Goal: Task Accomplishment & Management: Use online tool/utility

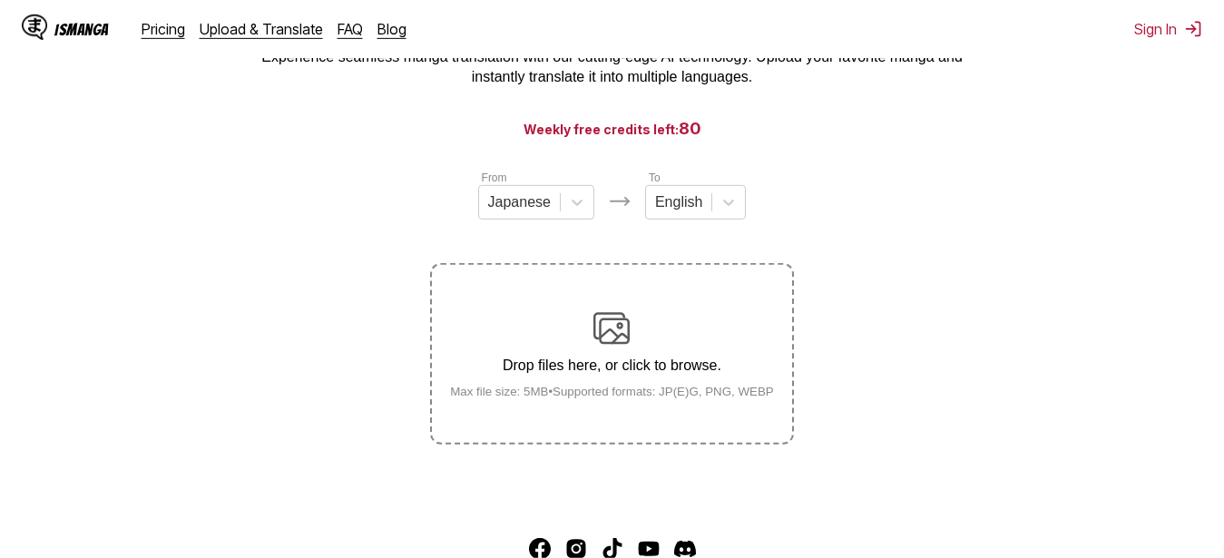
scroll to position [185, 0]
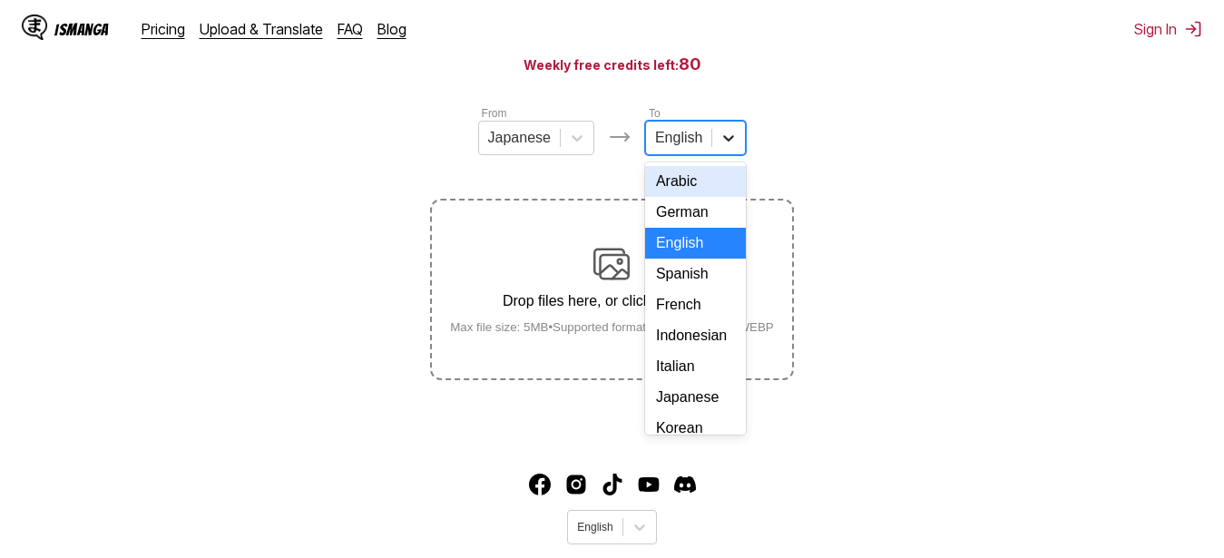
click at [733, 139] on icon at bounding box center [729, 138] width 18 height 18
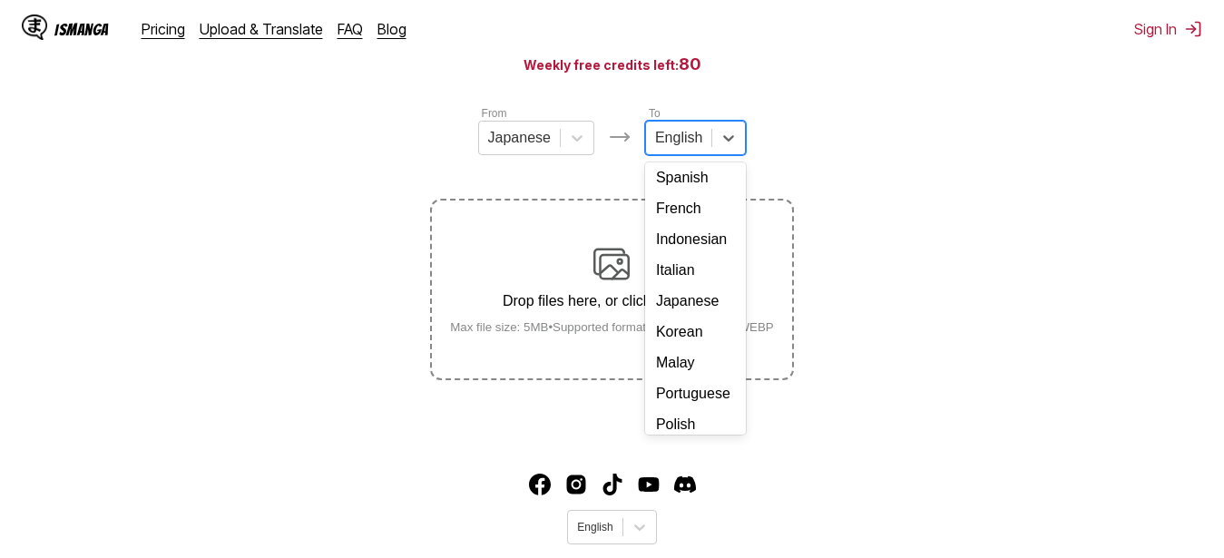
scroll to position [321, 0]
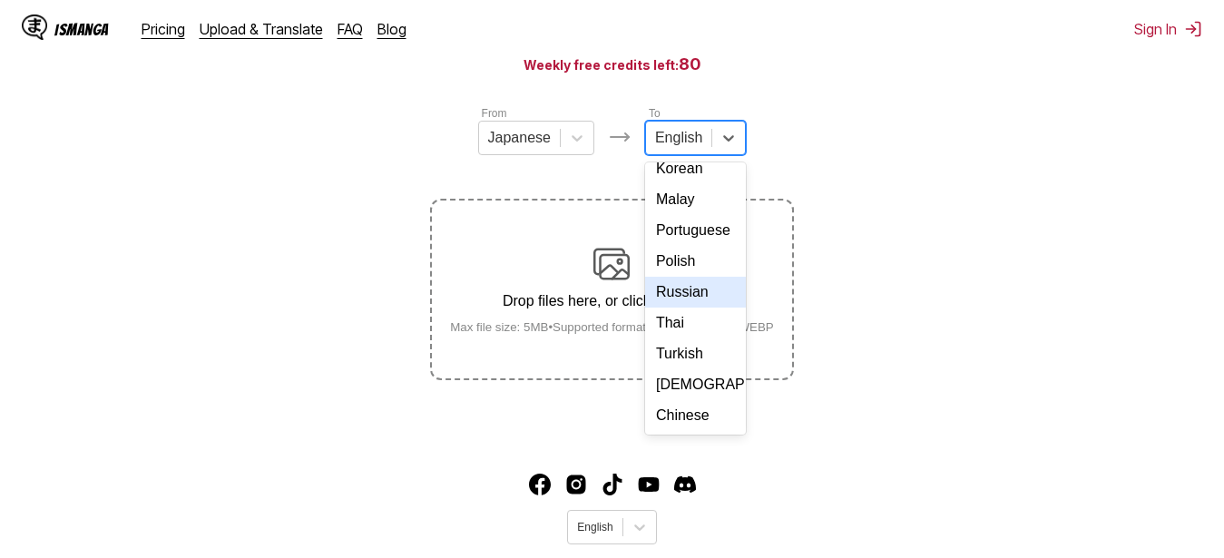
click at [696, 277] on div "Russian" at bounding box center [695, 292] width 101 height 31
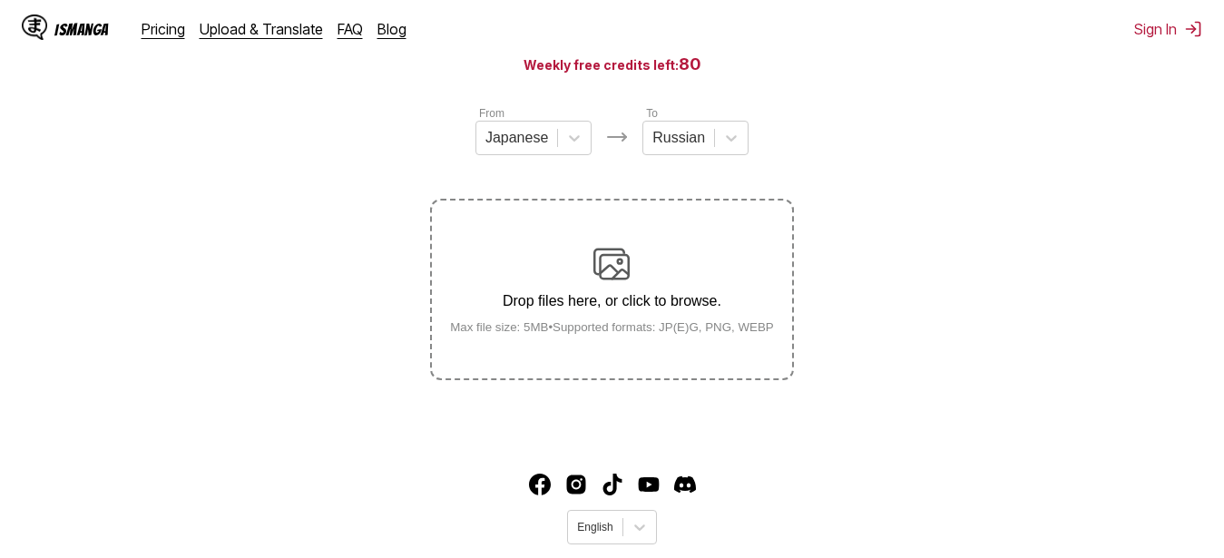
scroll to position [233, 0]
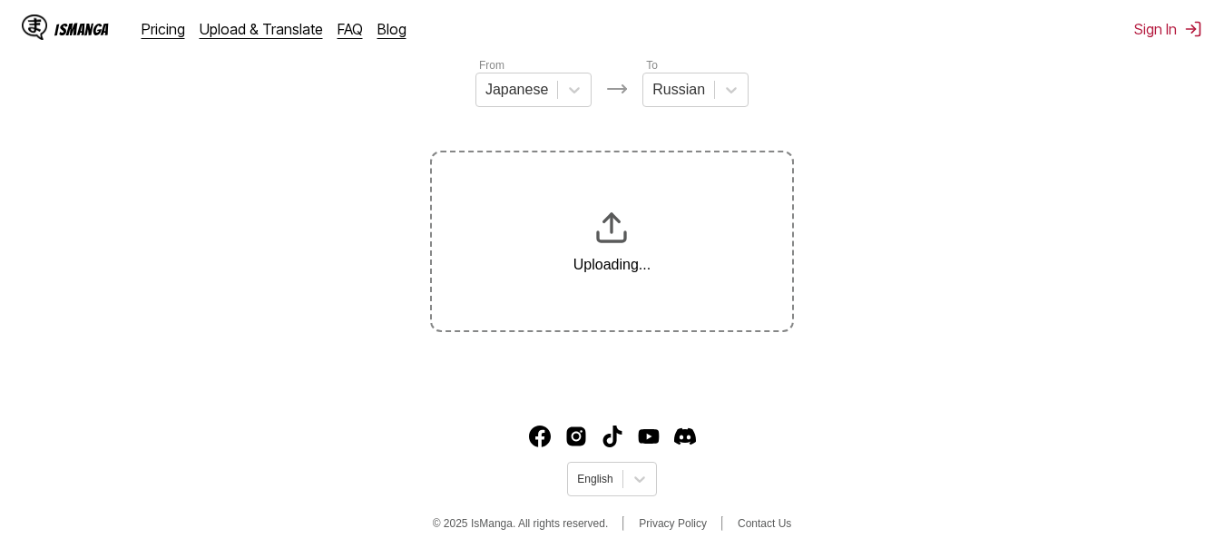
click at [381, 267] on section "From Japanese To Russian Uploading..." at bounding box center [612, 194] width 1195 height 276
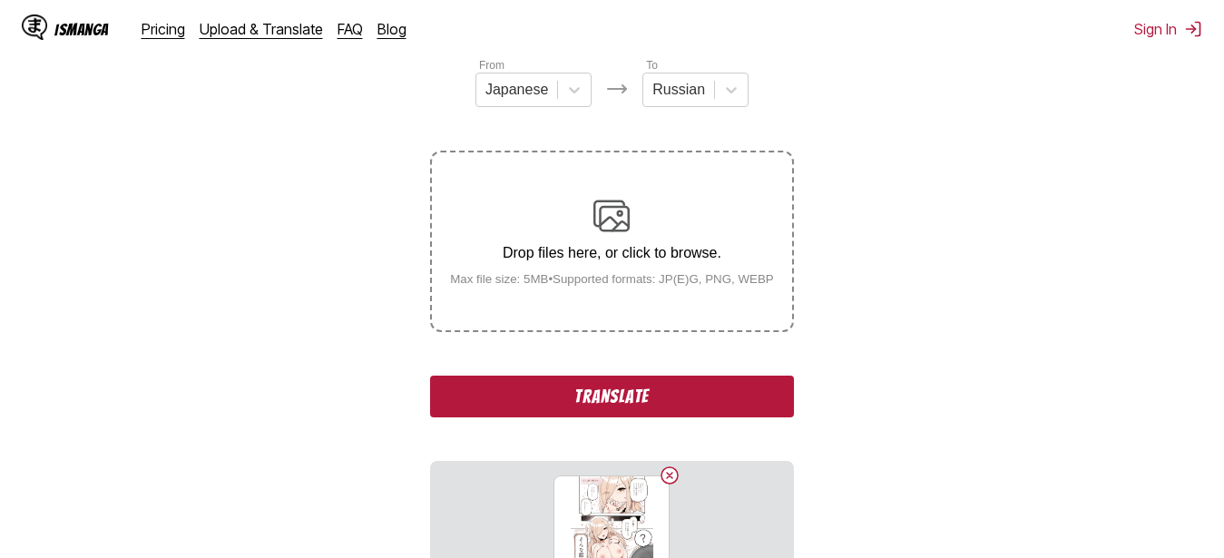
click at [522, 413] on button "Translate" at bounding box center [611, 397] width 363 height 42
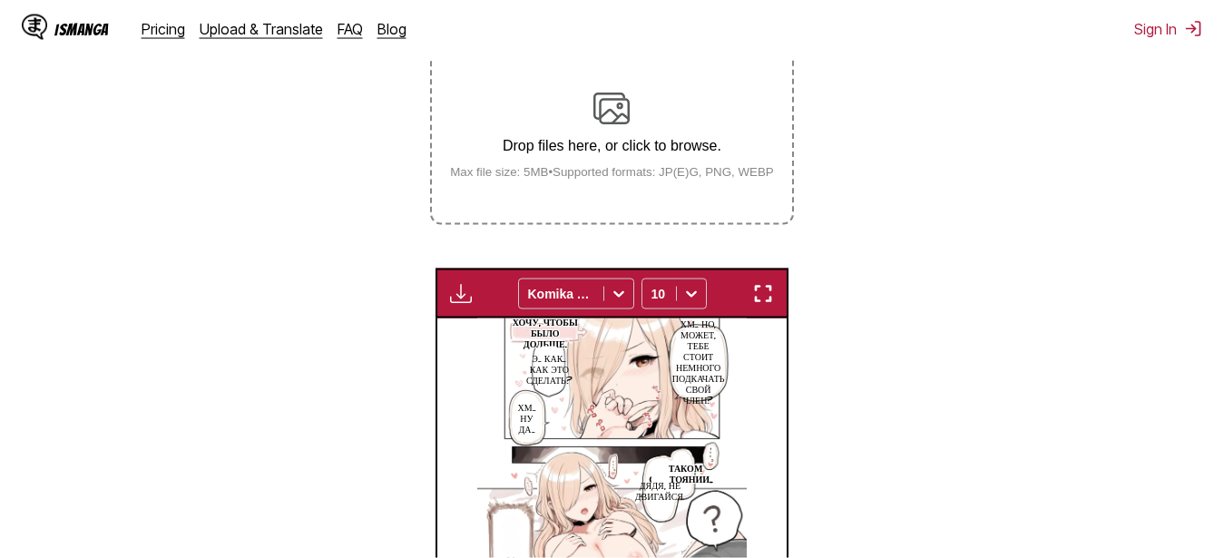
scroll to position [290, 0]
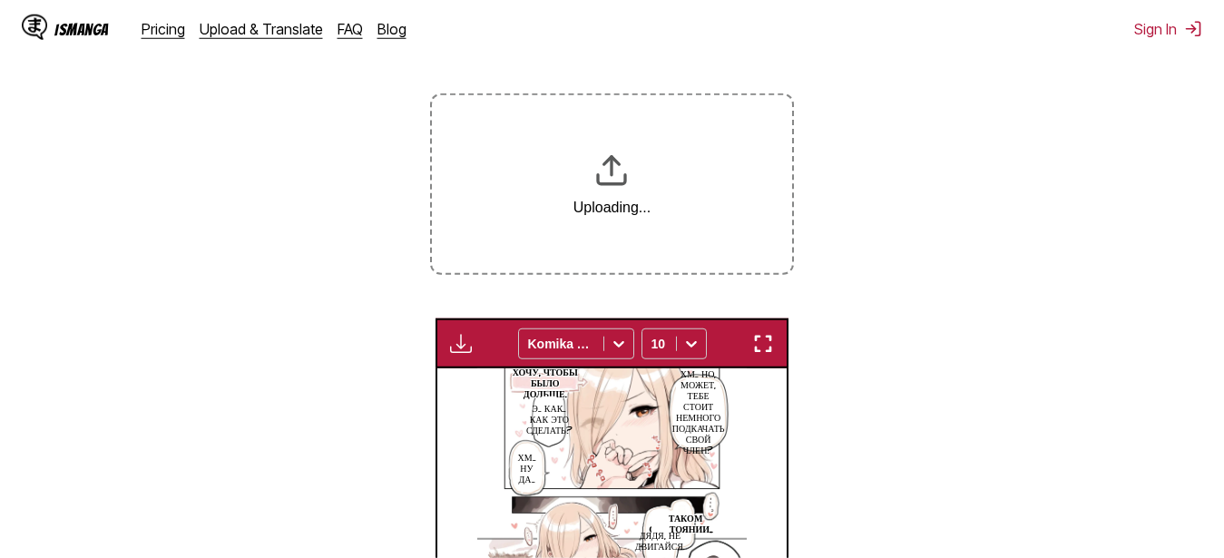
click at [368, 197] on section "From Japanese To Russian Uploading... Available for premium users only Komika A…" at bounding box center [612, 394] width 1195 height 790
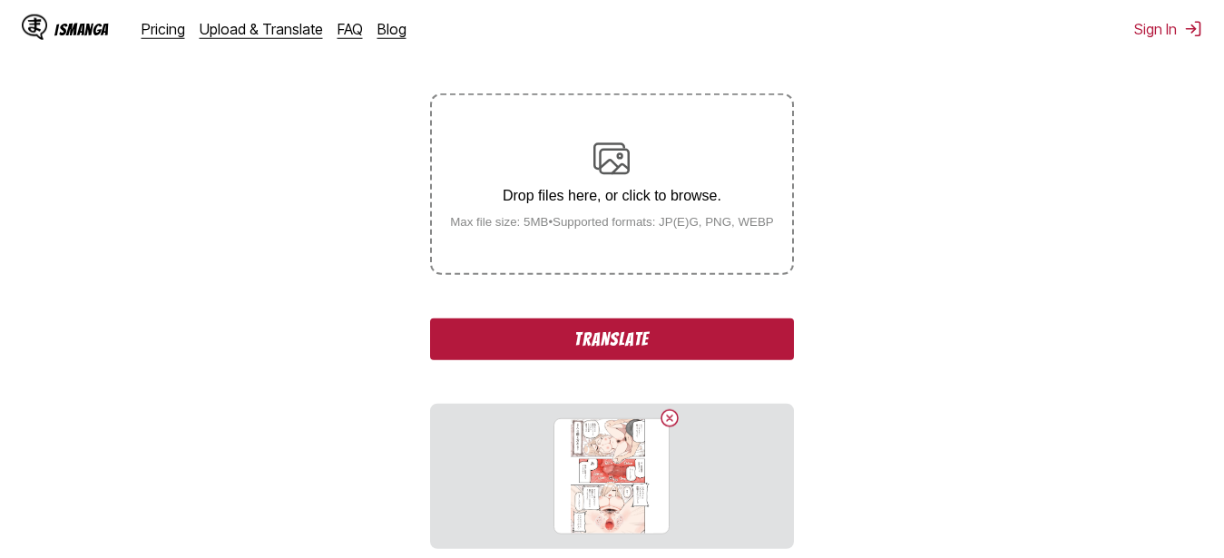
click at [623, 359] on button "Translate" at bounding box center [611, 340] width 363 height 42
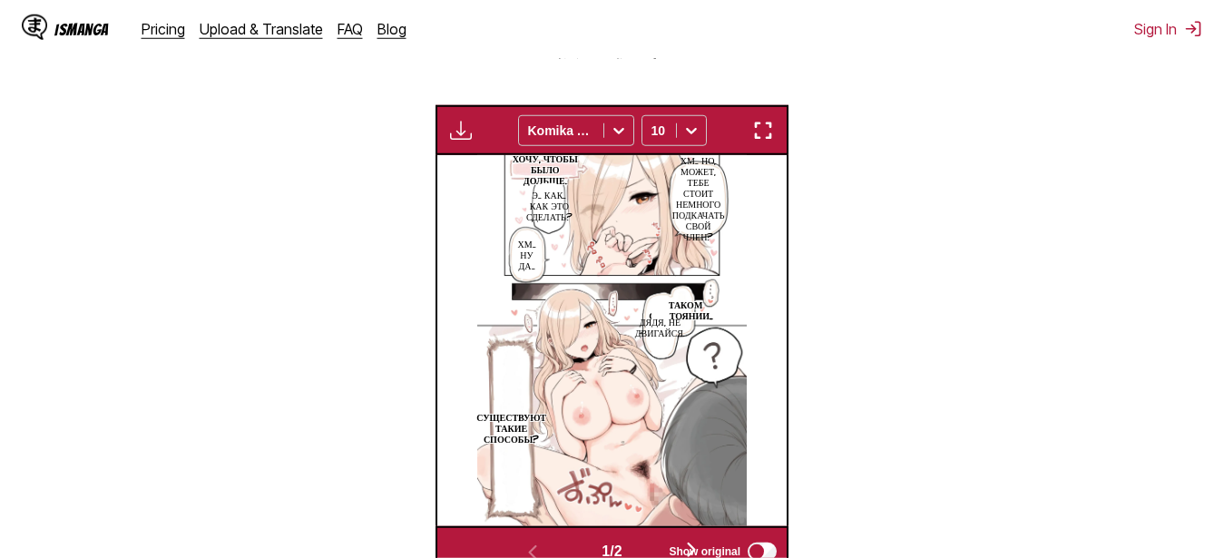
scroll to position [0, 349]
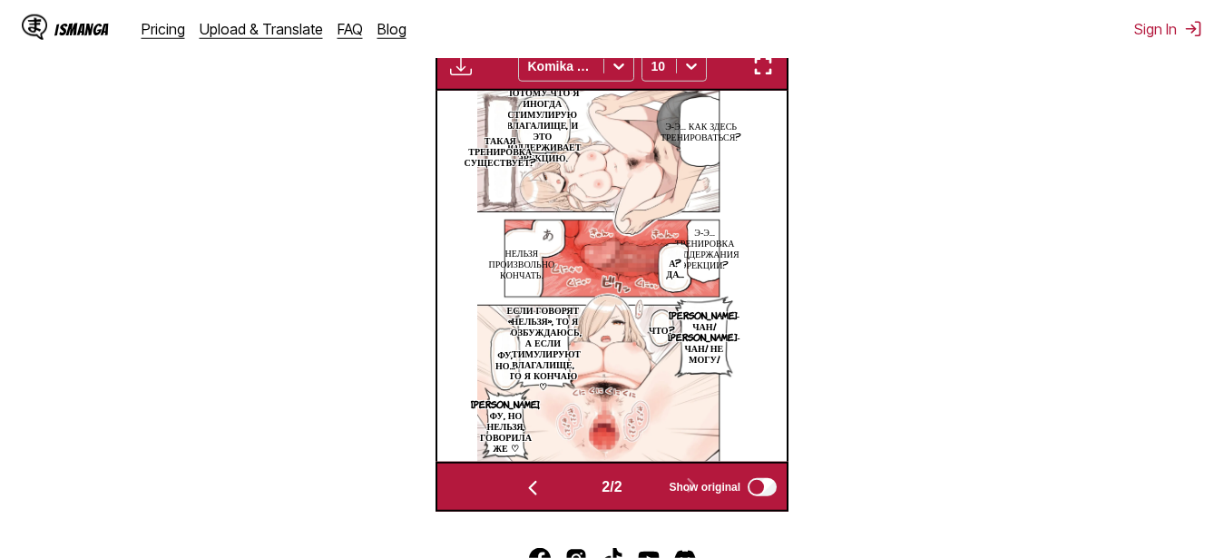
click at [763, 71] on img "button" at bounding box center [763, 66] width 22 height 22
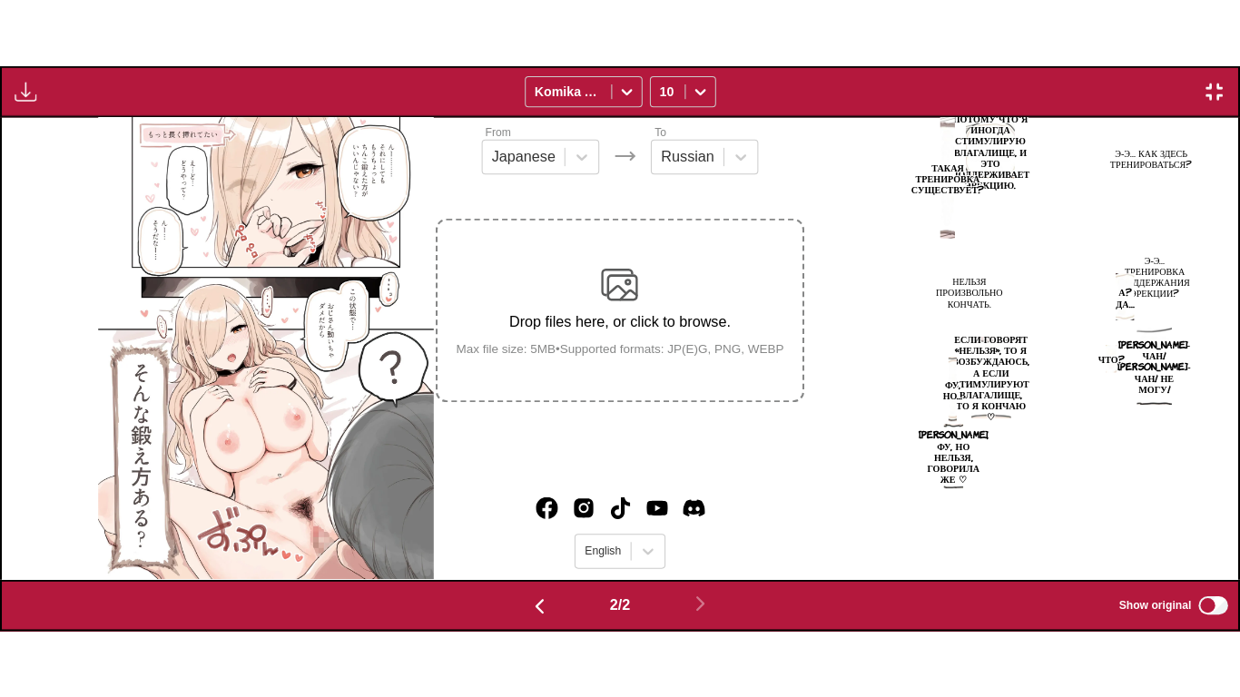
scroll to position [0, 1236]
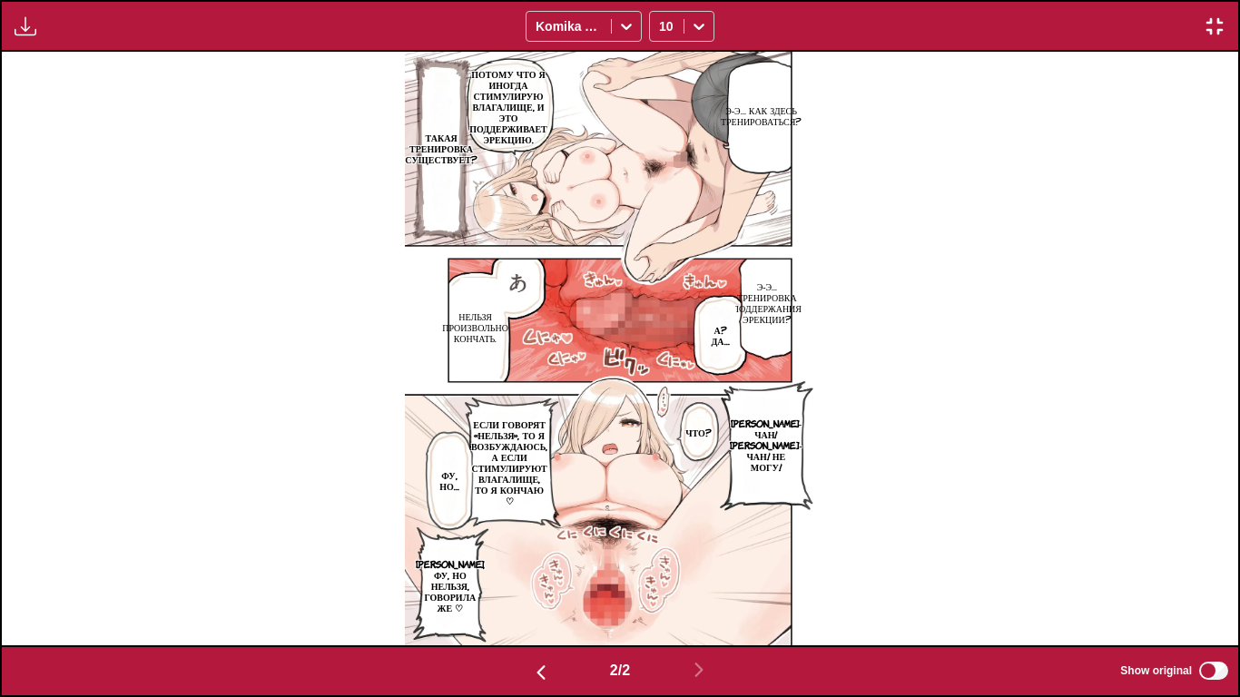
click at [1218, 35] on img "button" at bounding box center [1214, 26] width 22 height 22
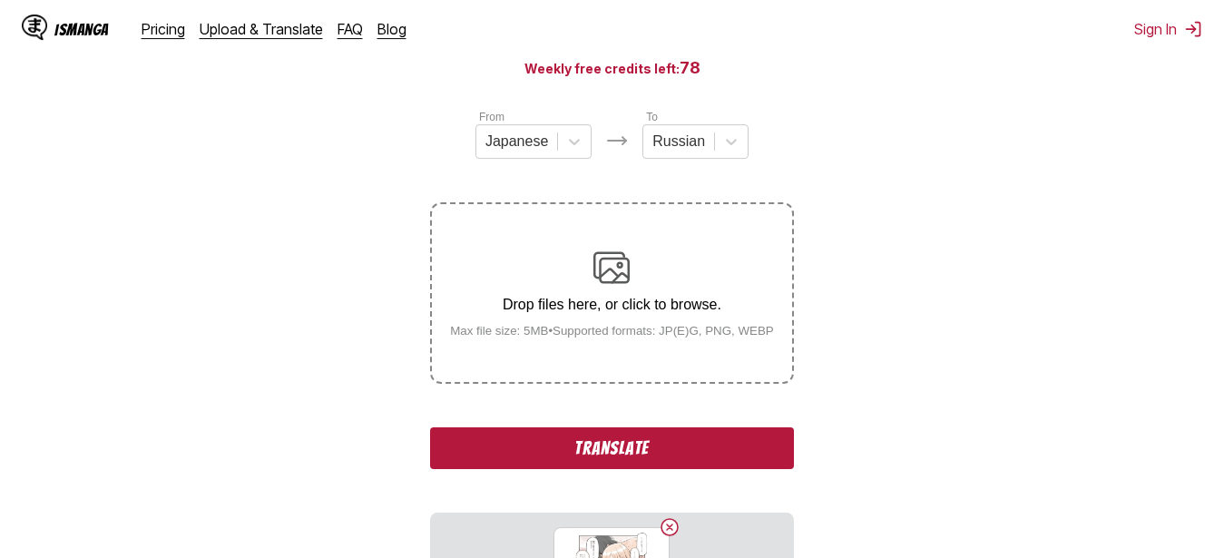
scroll to position [0, 0]
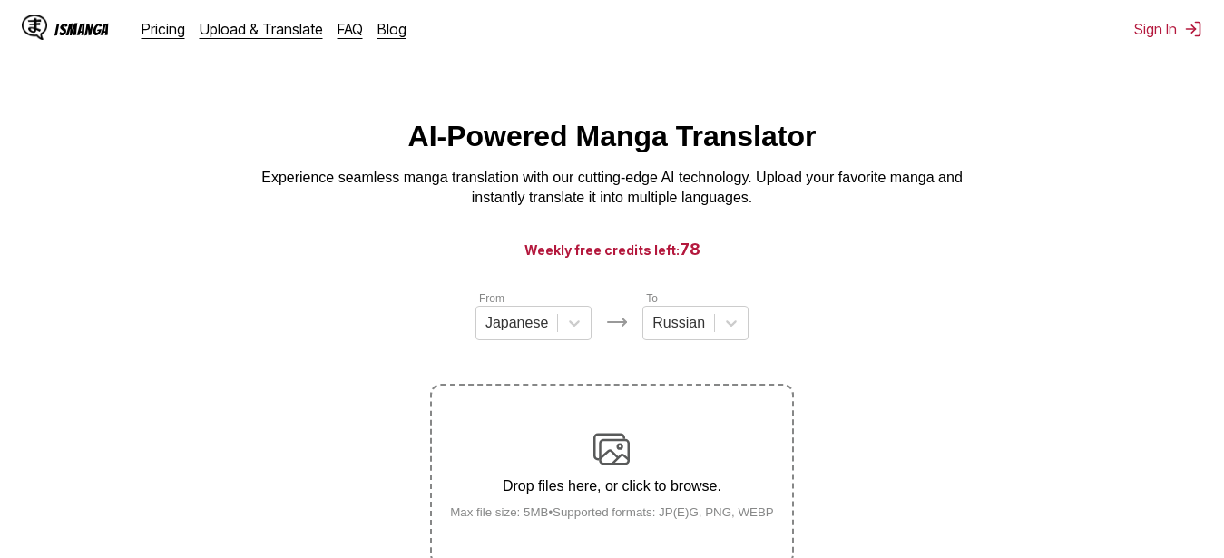
click at [313, 159] on div "AI-Powered Manga Translator Experience seamless manga translation with our cutt…" at bounding box center [612, 164] width 1195 height 89
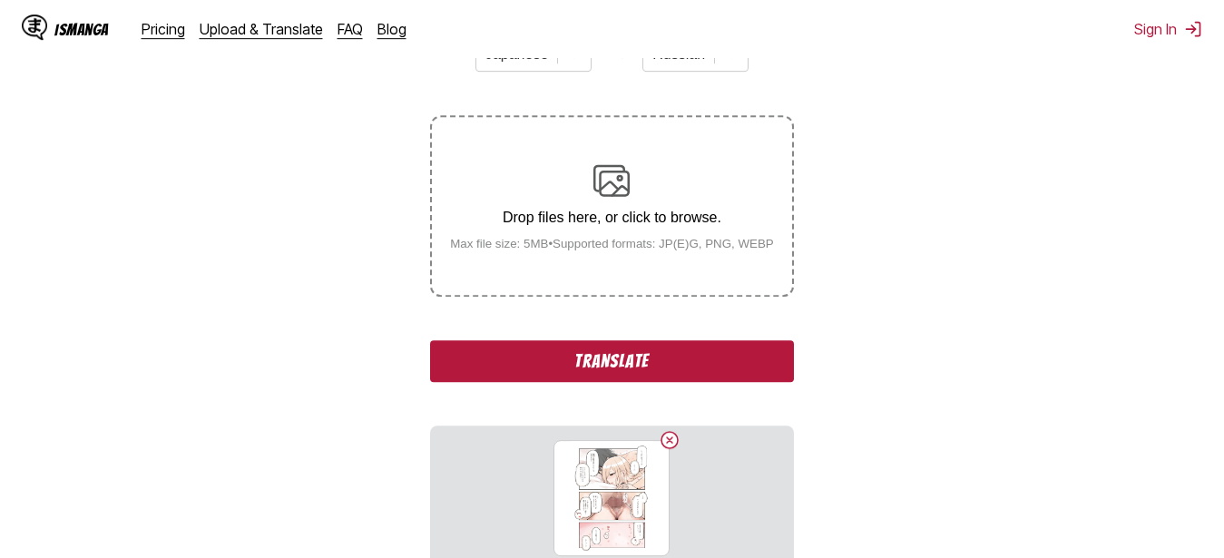
scroll to position [278, 0]
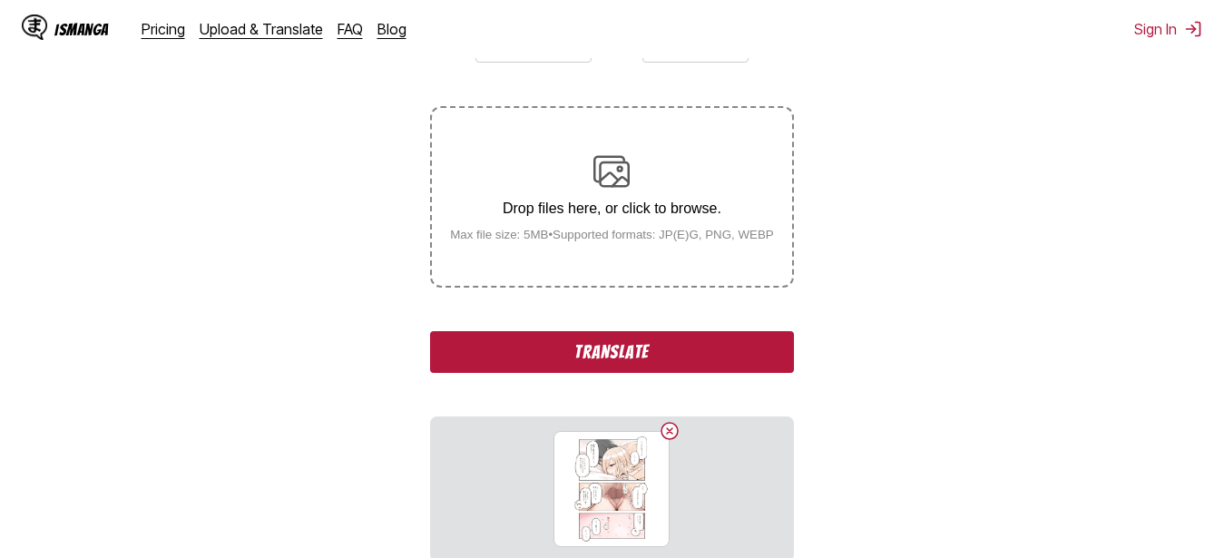
click at [709, 343] on button "Translate" at bounding box center [611, 352] width 363 height 42
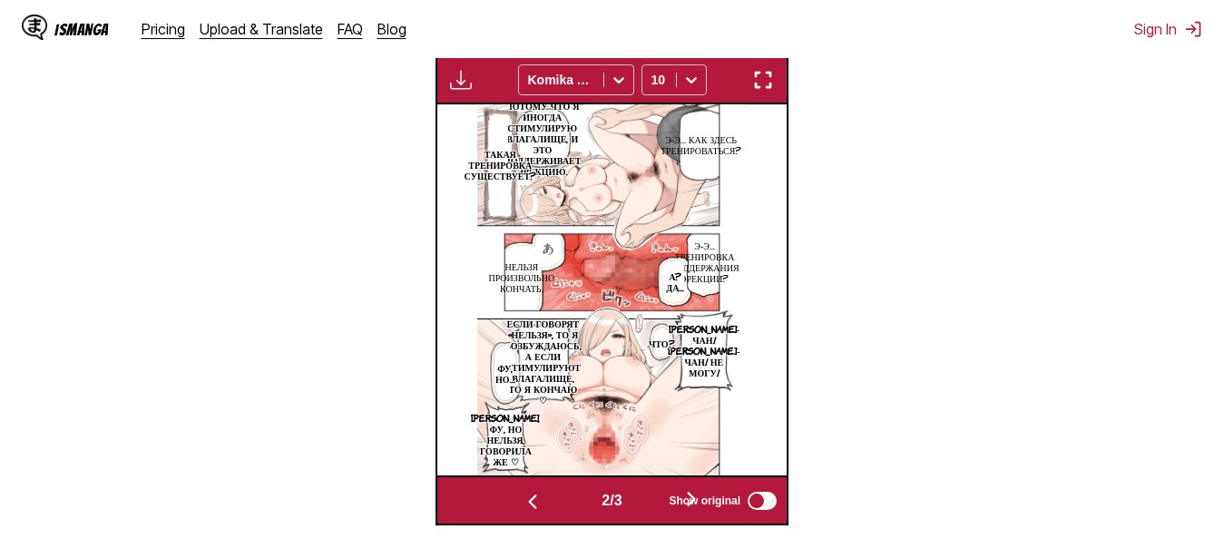
scroll to position [508, 0]
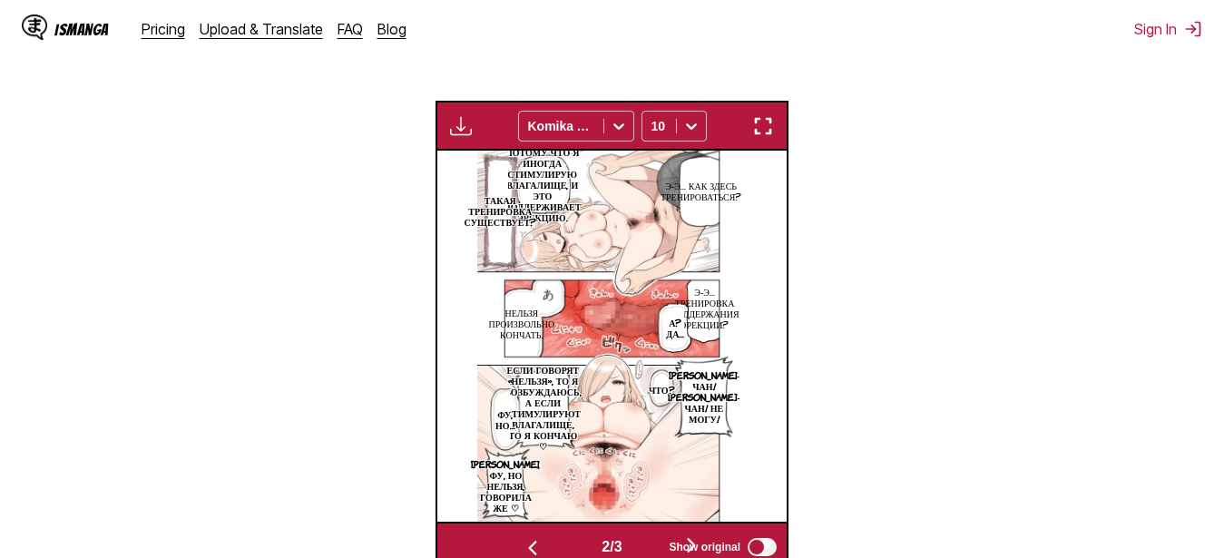
click at [784, 128] on div "Available for premium users only Komika Axis 10" at bounding box center [612, 126] width 353 height 50
click at [758, 128] on img "button" at bounding box center [763, 126] width 22 height 22
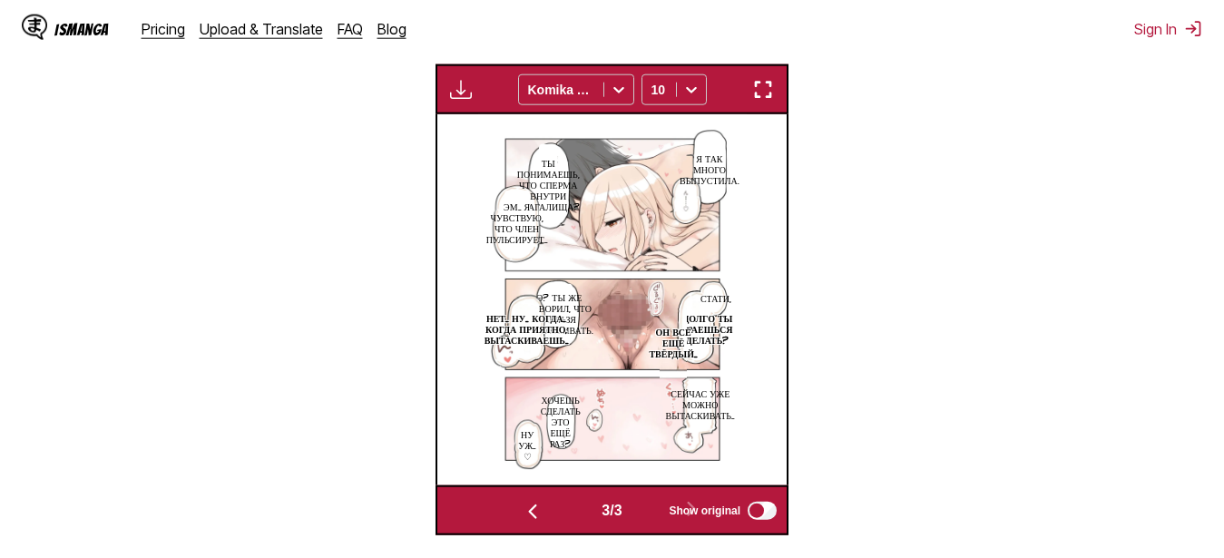
scroll to position [568, 0]
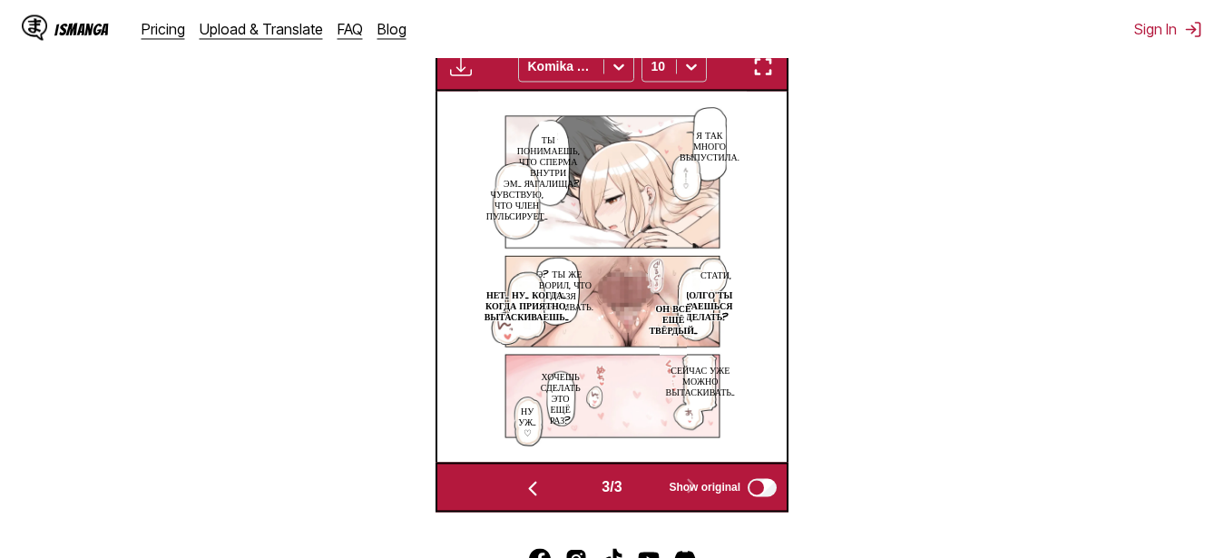
click at [773, 77] on img "button" at bounding box center [763, 66] width 22 height 22
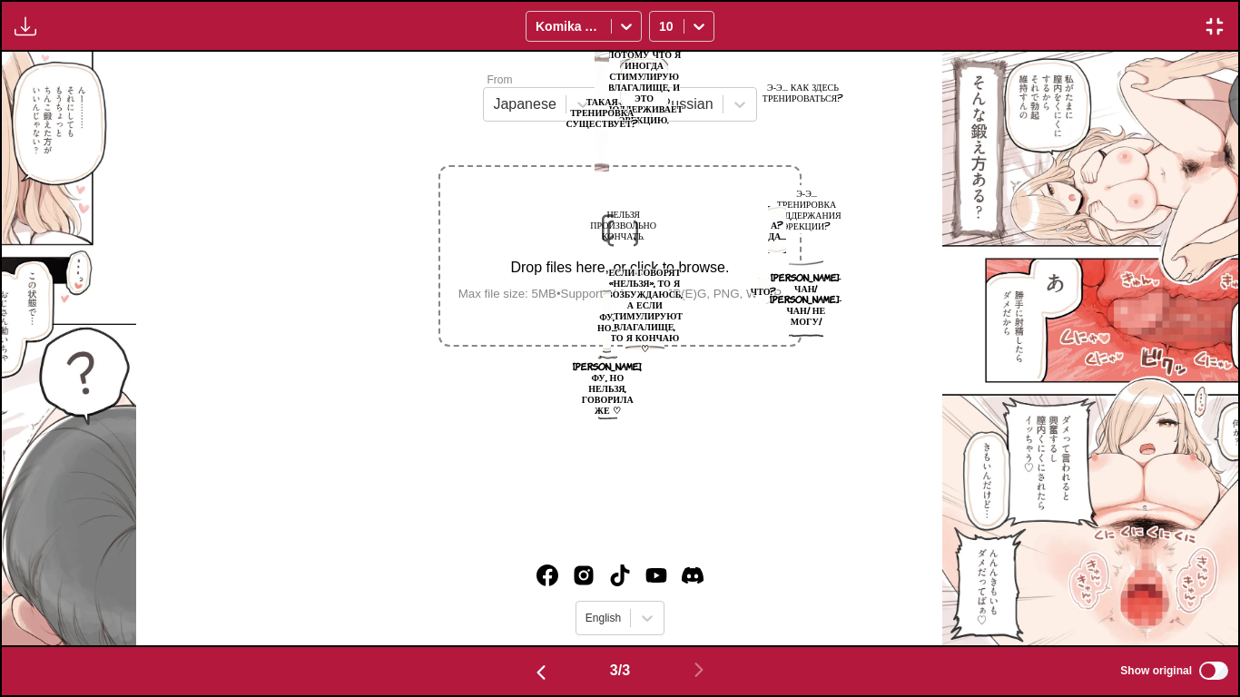
scroll to position [0, 2472]
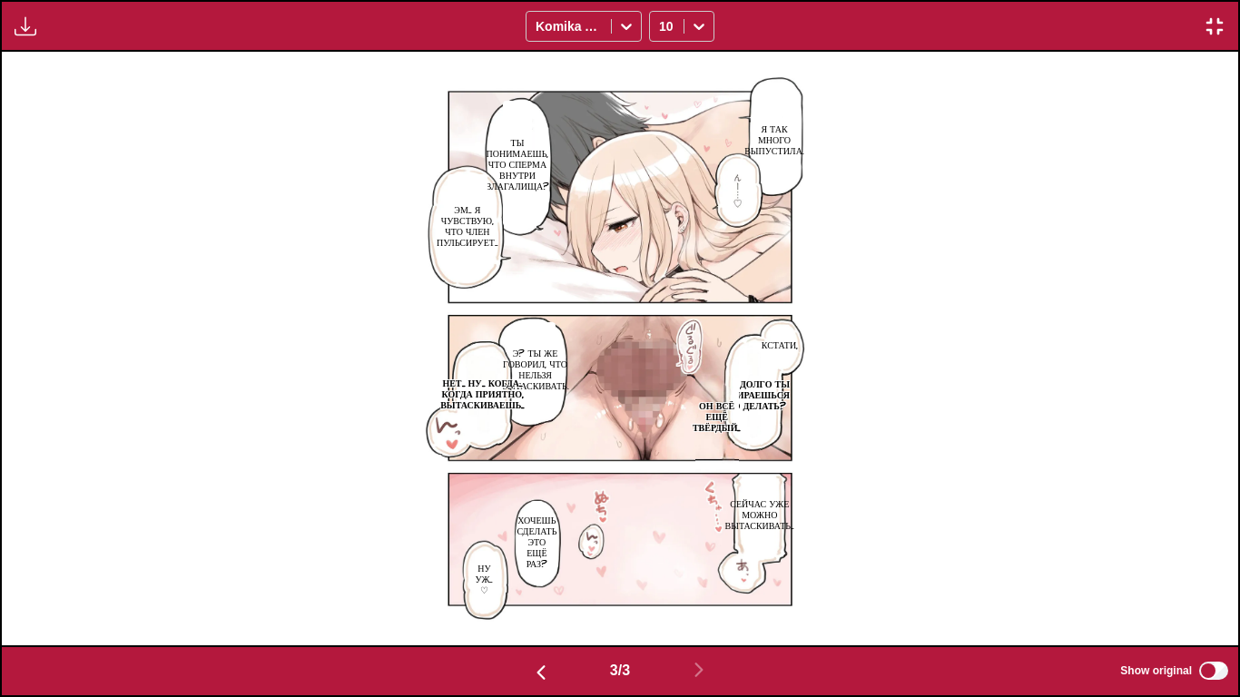
click at [768, 397] on p "как долго ты собираешься это делать?" at bounding box center [753, 394] width 80 height 40
click at [708, 403] on p "Он всё ещё твёрдый..." at bounding box center [717, 416] width 56 height 40
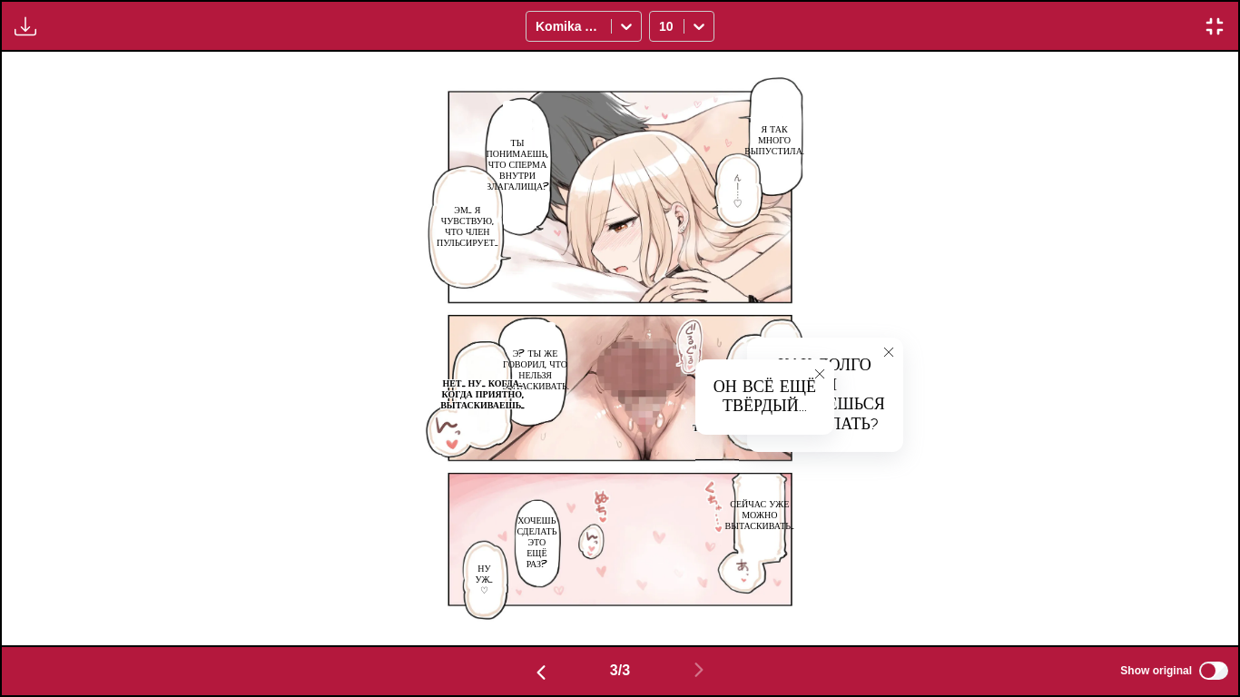
click at [828, 372] on button "close-tooltip" at bounding box center [819, 373] width 29 height 29
drag, startPoint x: 848, startPoint y: 368, endPoint x: 873, endPoint y: 393, distance: 35.9
click at [873, 393] on div "как долго ты собираешься это делать?" at bounding box center [825, 395] width 156 height 114
click at [895, 349] on button "close-tooltip" at bounding box center [888, 352] width 29 height 29
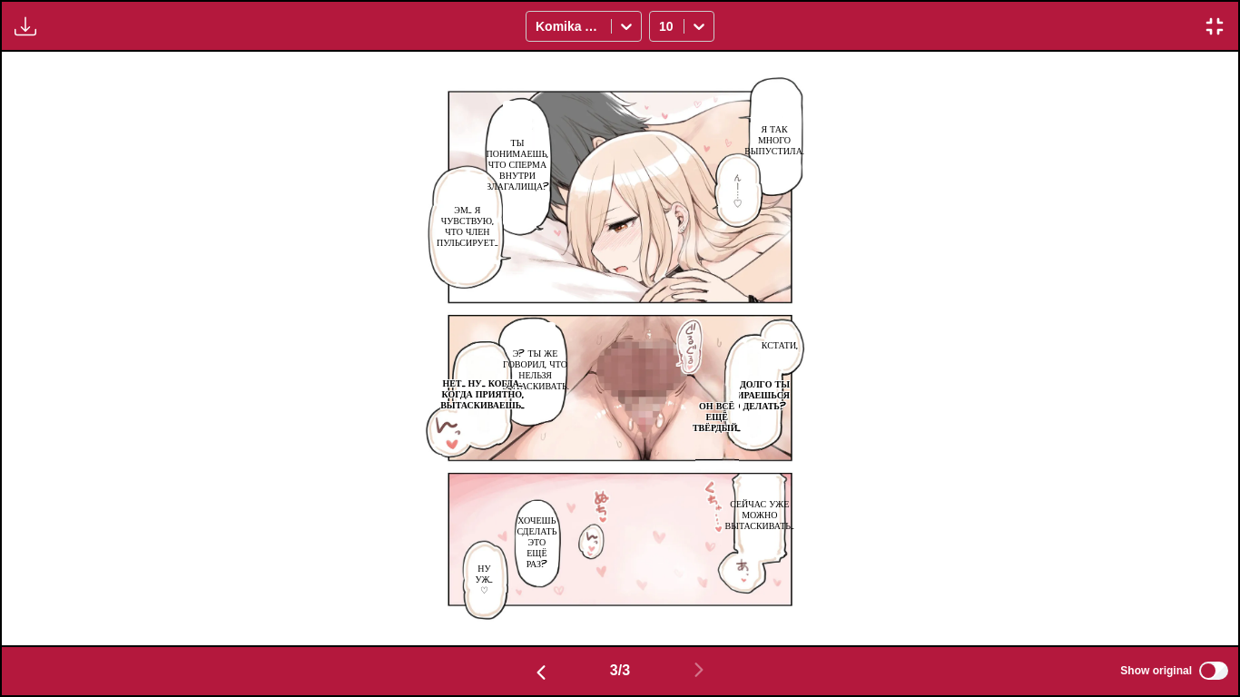
click at [515, 371] on p "Э? Ты же говорил, что нельзя вытаскивать." at bounding box center [534, 368] width 75 height 51
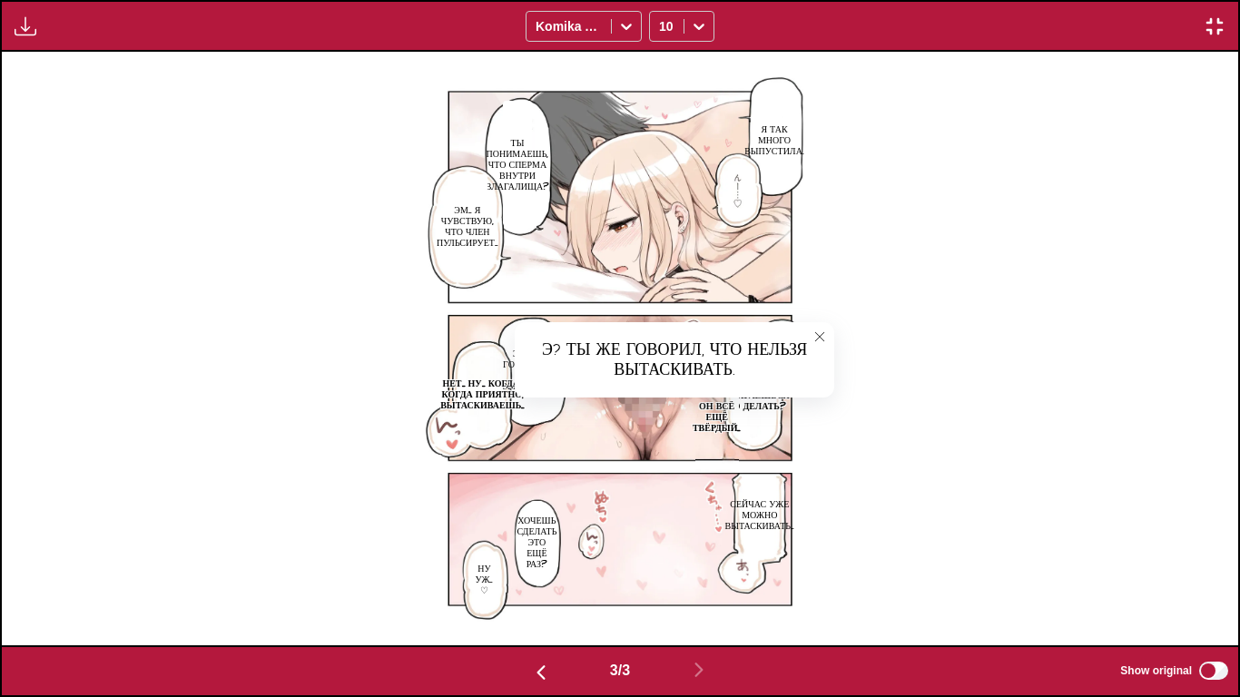
drag, startPoint x: 816, startPoint y: 329, endPoint x: 748, endPoint y: 353, distance: 72.3
click at [816, 329] on button "close-tooltip" at bounding box center [819, 336] width 29 height 29
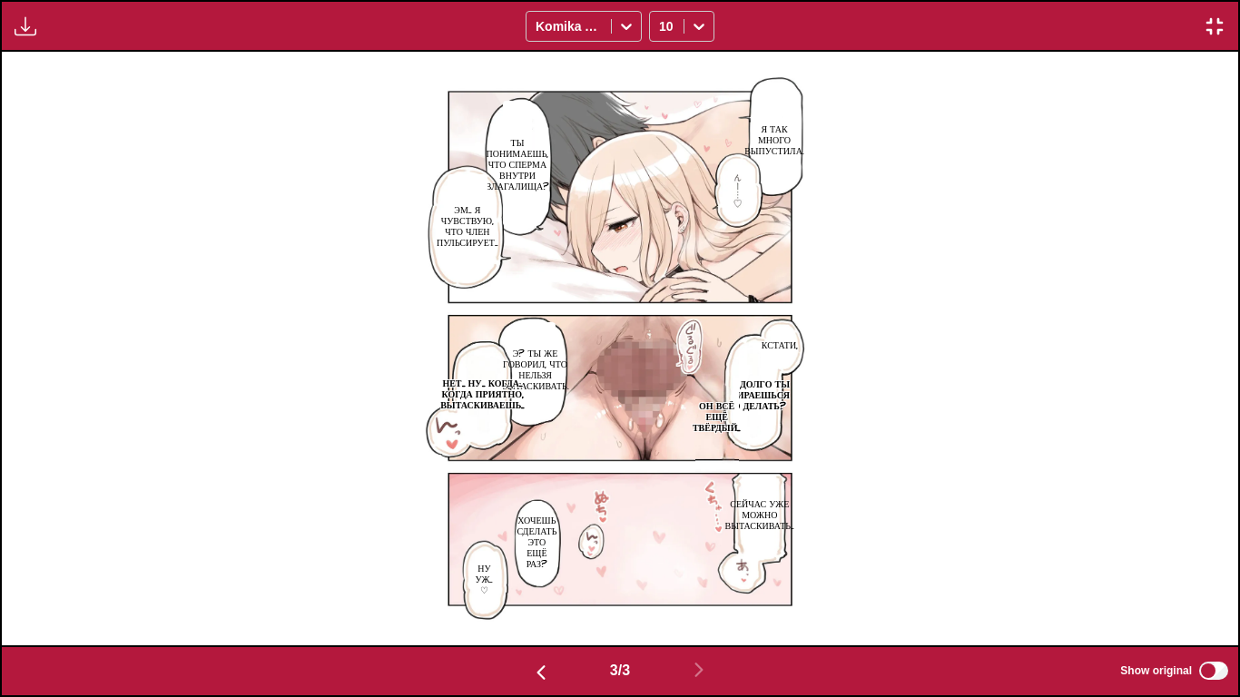
click at [492, 389] on p "Нет... ну... когда... когда приятно, вытаскиваешь..." at bounding box center [483, 393] width 92 height 40
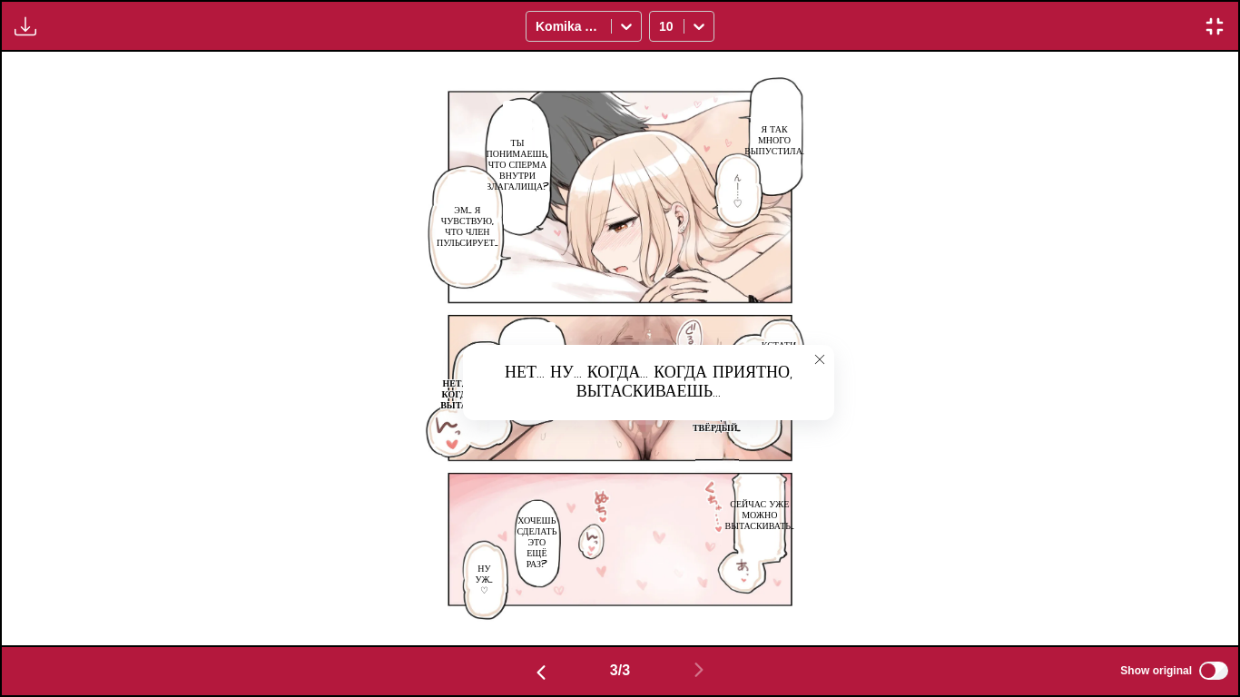
click at [814, 362] on icon "close-tooltip" at bounding box center [819, 359] width 13 height 13
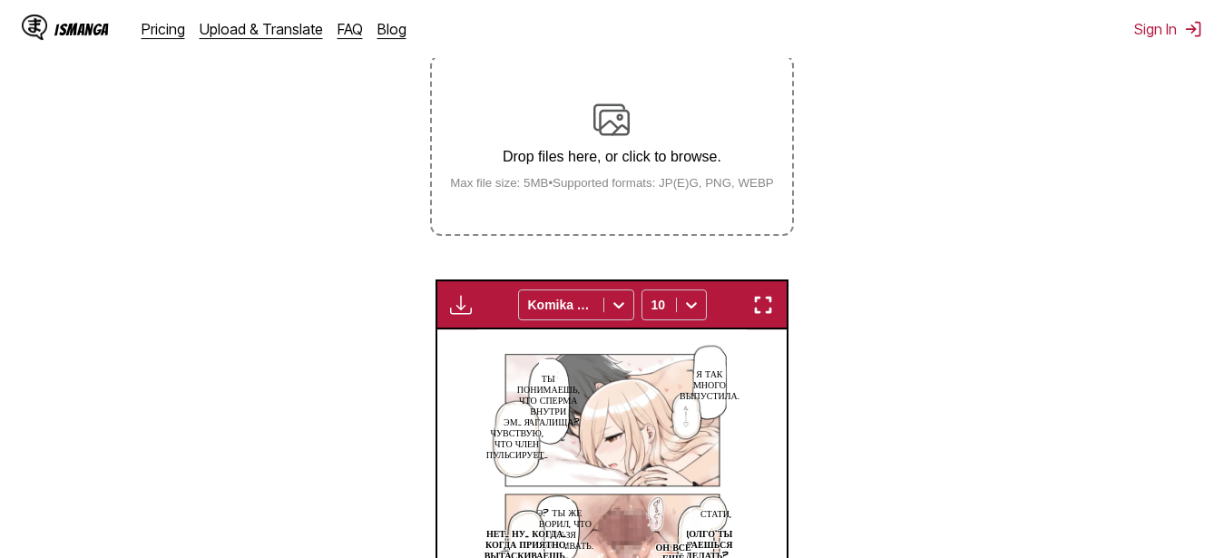
scroll to position [290, 0]
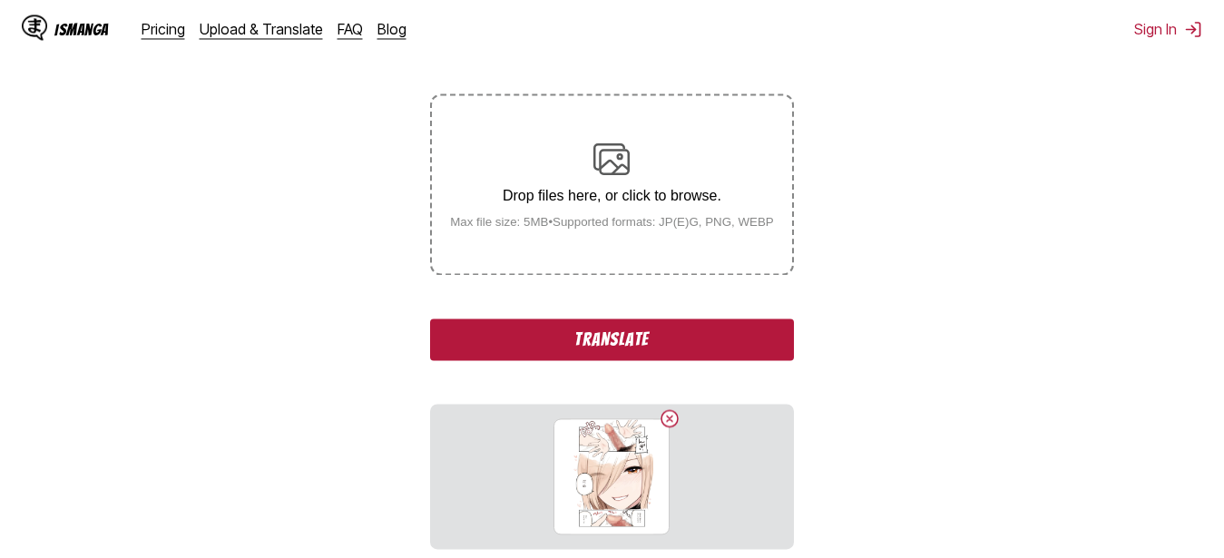
click at [259, 265] on section "From Japanese To Russian Drop files here, or click to browse. Max file size: 5M…" at bounding box center [612, 531] width 1195 height 1064
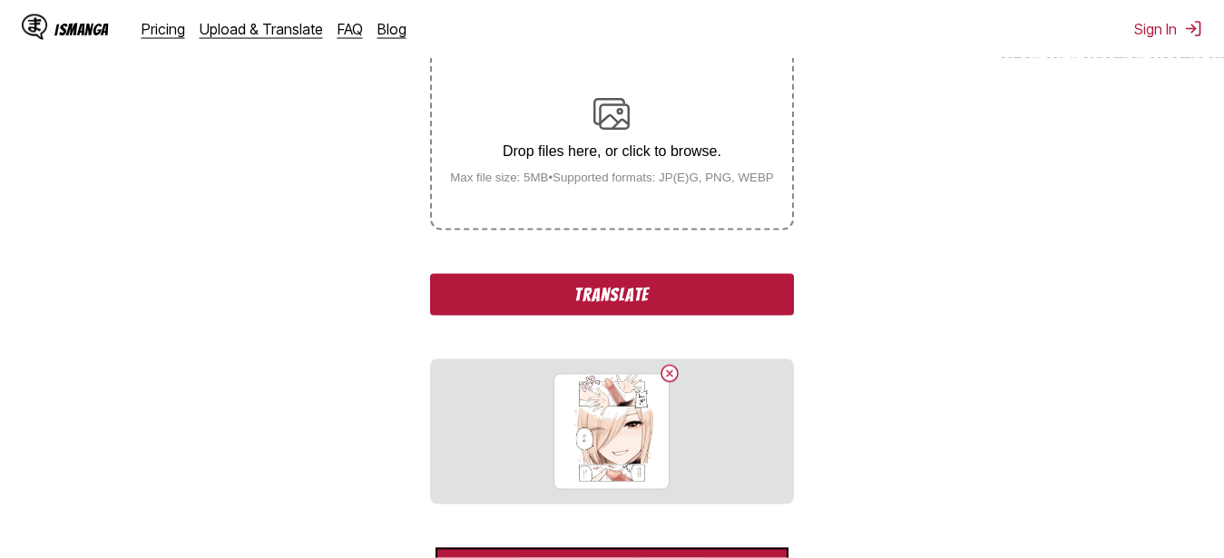
scroll to position [383, 0]
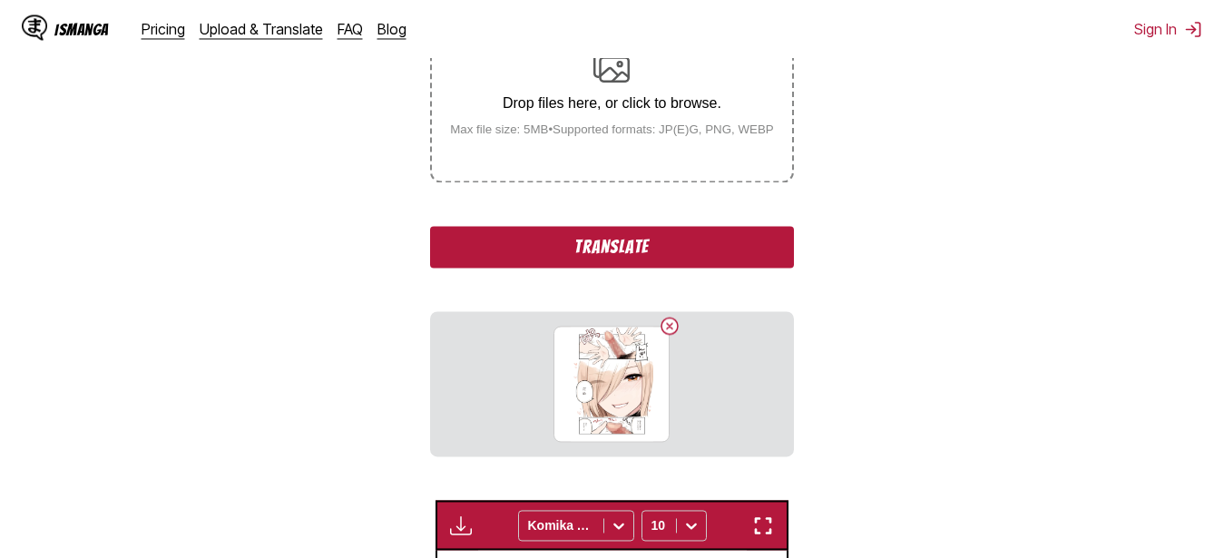
click at [567, 256] on button "Translate" at bounding box center [611, 247] width 363 height 42
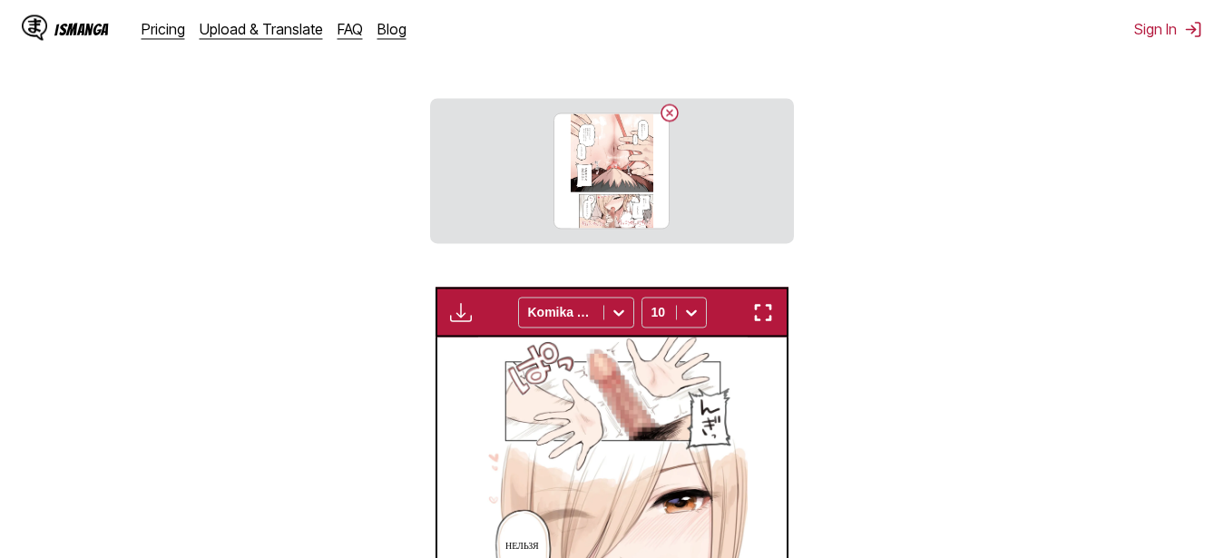
scroll to position [504, 0]
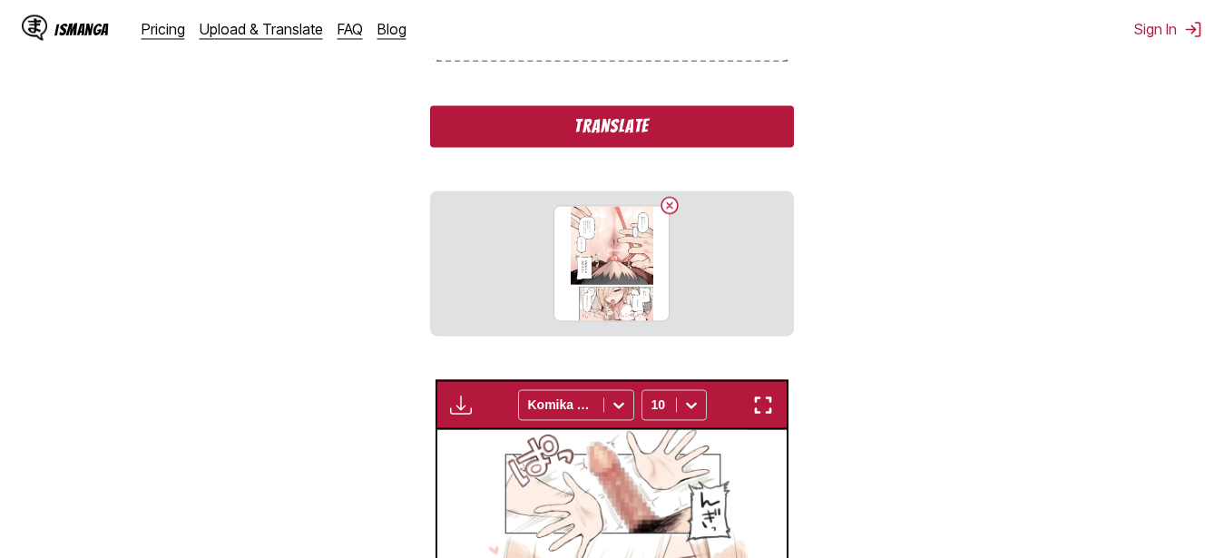
click at [527, 108] on div "From Japanese To Russian Drop files here, or click to browse. Max file size: 5M…" at bounding box center [611, 61] width 363 height 550
click at [668, 137] on button "Translate" at bounding box center [611, 126] width 363 height 42
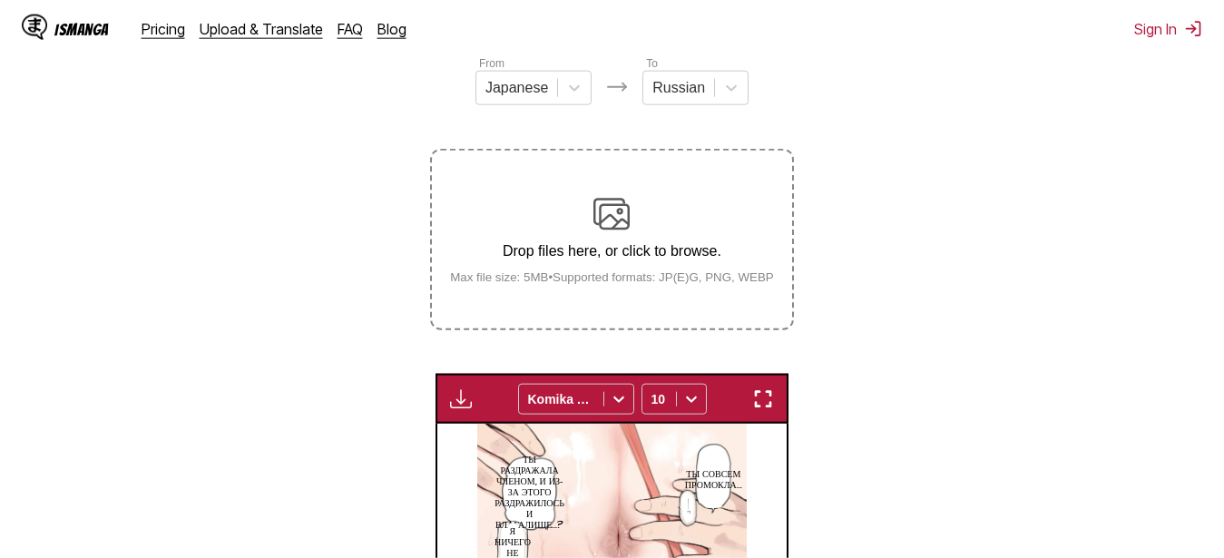
scroll to position [226, 0]
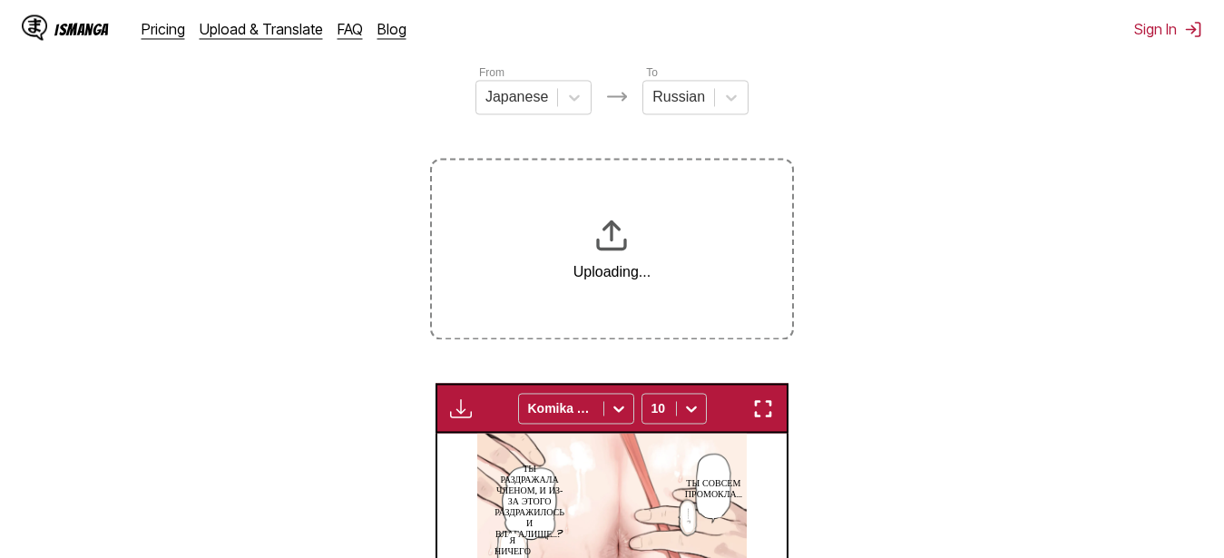
click at [323, 301] on section "From Japanese To Russian Uploading... Available for premium users only Komika A…" at bounding box center [612, 459] width 1195 height 790
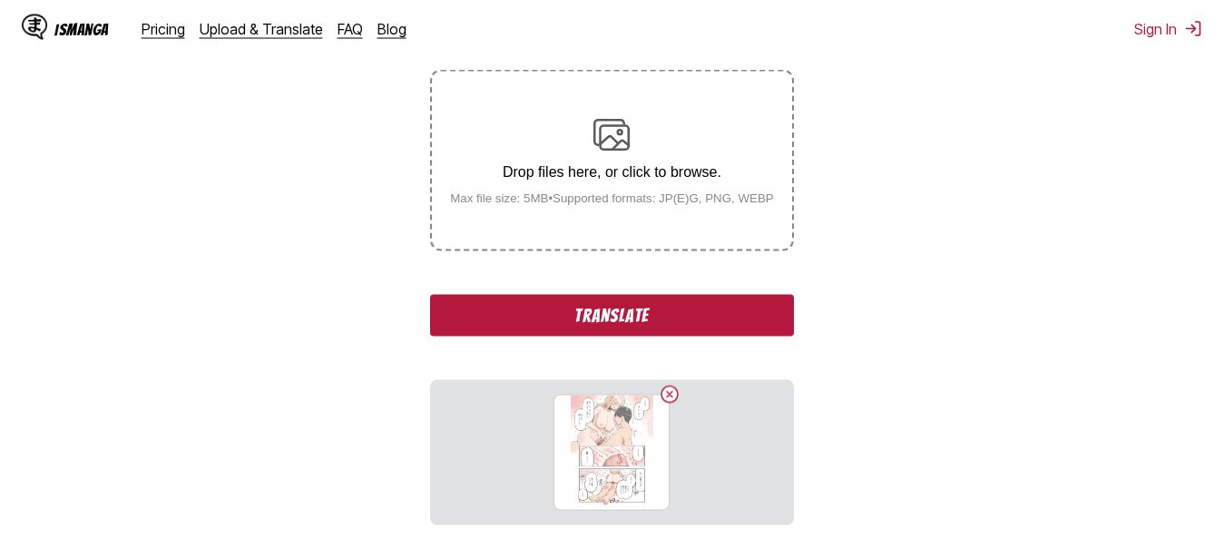
scroll to position [319, 0]
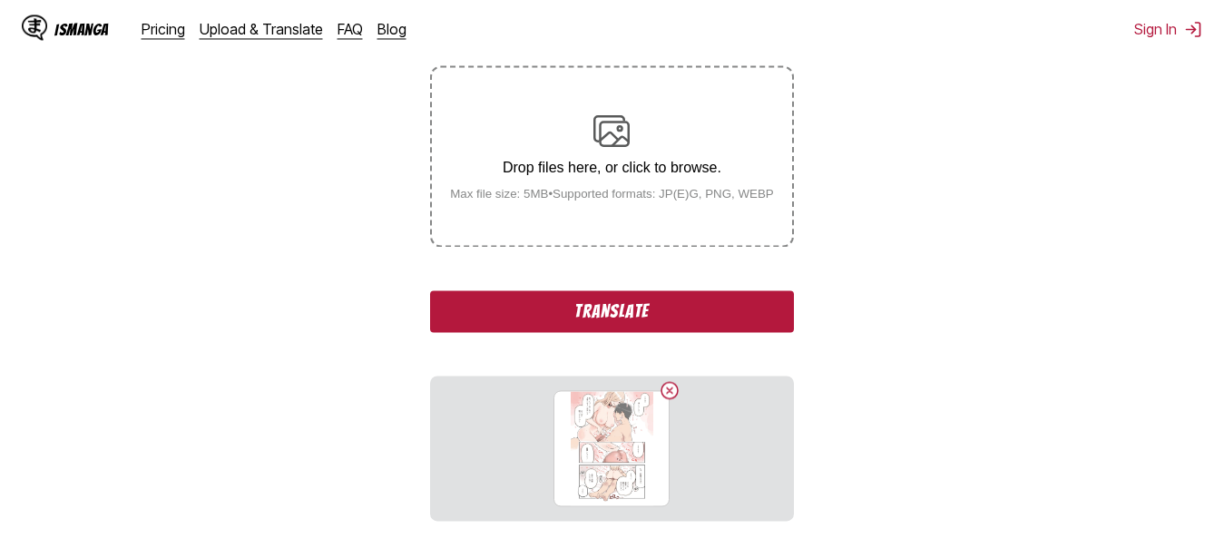
click at [563, 302] on button "Translate" at bounding box center [611, 311] width 363 height 42
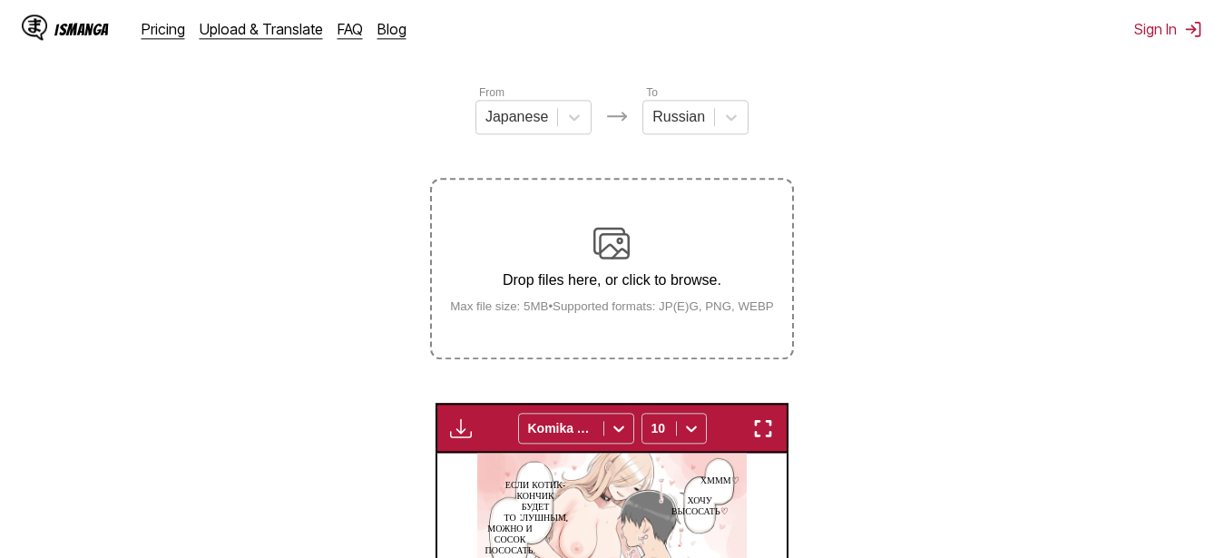
scroll to position [196, 0]
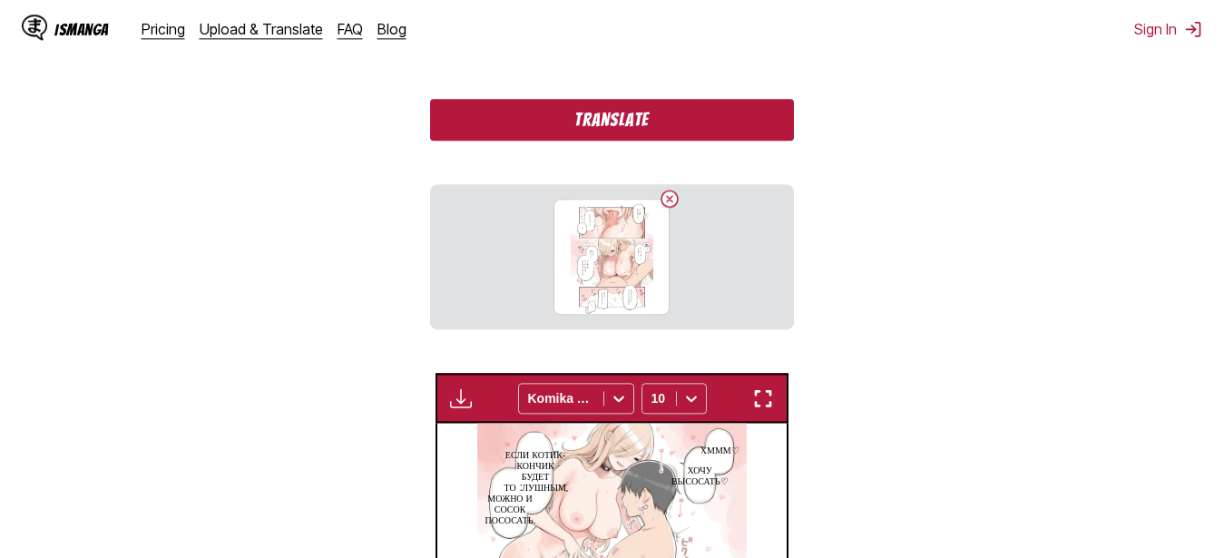
scroll to position [566, 0]
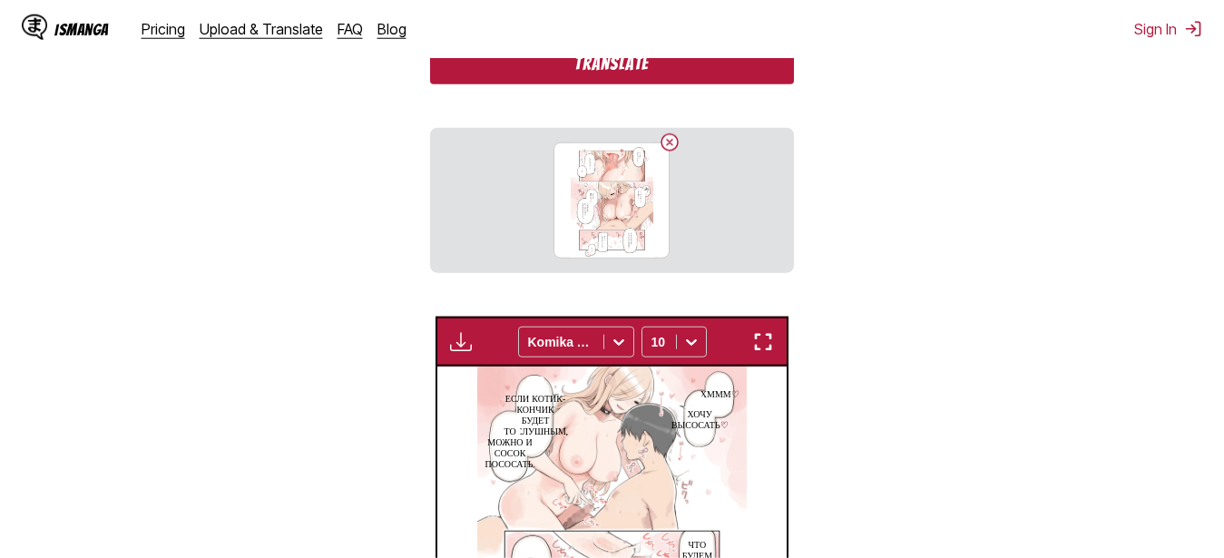
click at [597, 84] on button "Translate" at bounding box center [611, 64] width 363 height 42
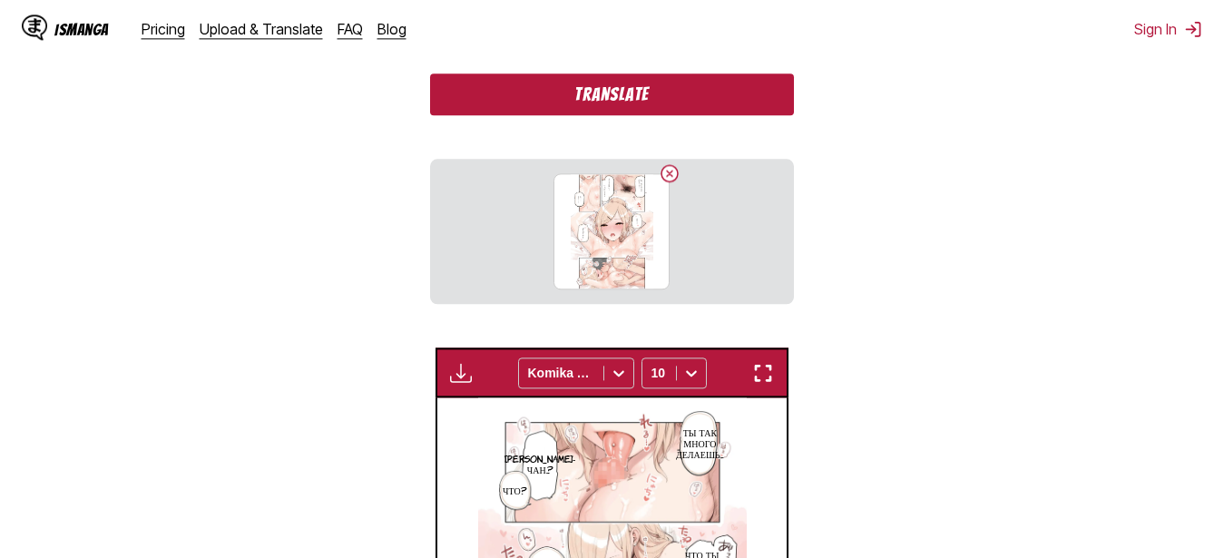
scroll to position [536, 0]
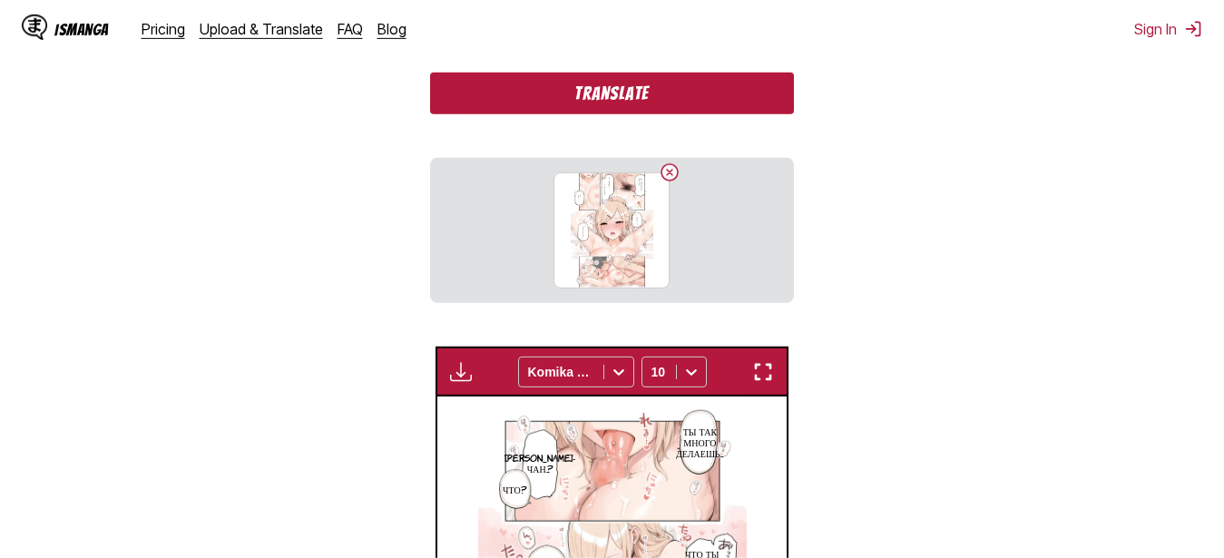
click at [310, 206] on section "From Japanese To Russian Drop files here, or click to browse. Max file size: 5M…" at bounding box center [612, 285] width 1195 height 1064
click at [606, 105] on button "Translate" at bounding box center [611, 94] width 363 height 42
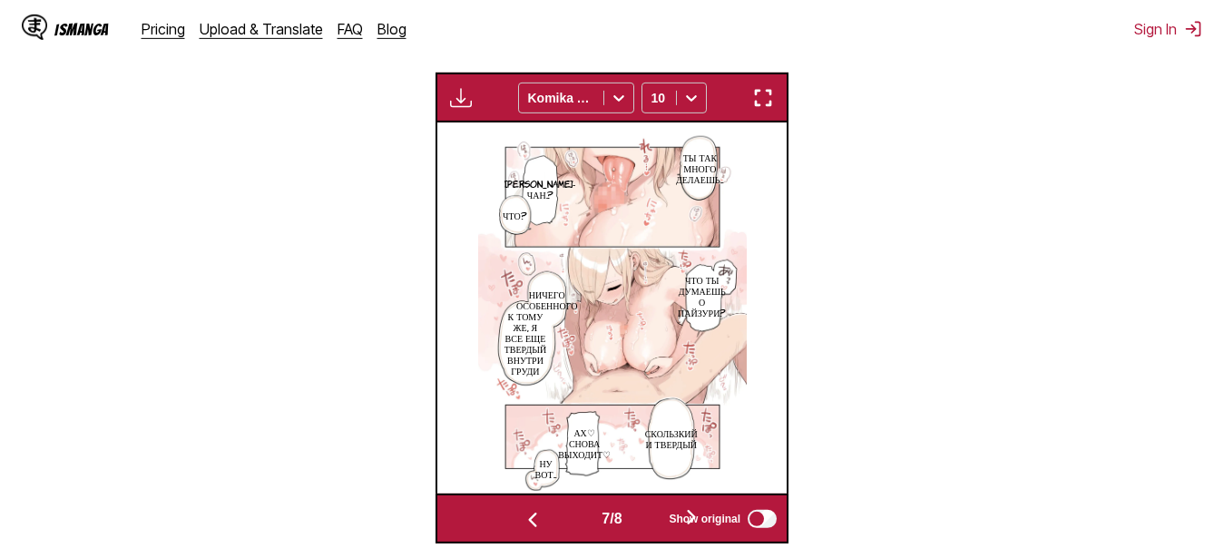
scroll to position [0, 2447]
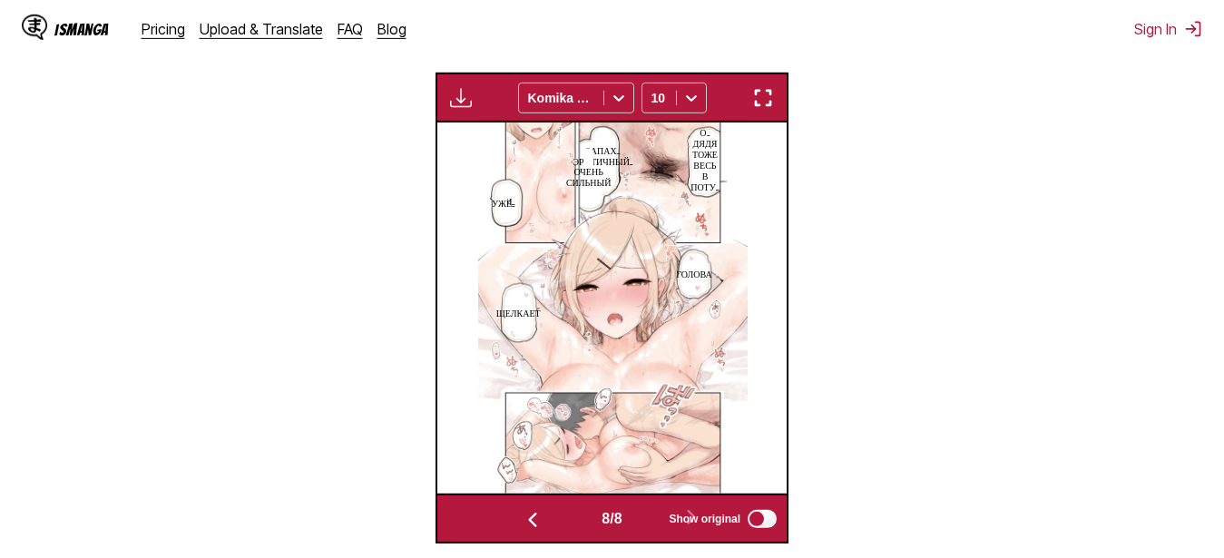
click at [746, 95] on div "Available for premium users only Komika Axis 10" at bounding box center [612, 98] width 353 height 50
click at [770, 106] on img "button" at bounding box center [763, 98] width 22 height 22
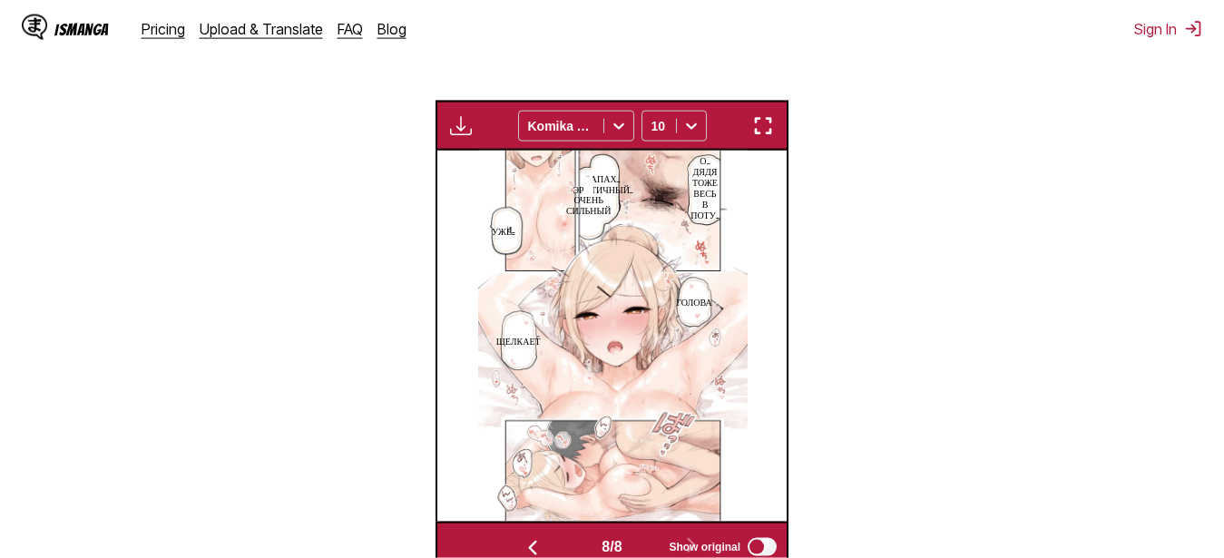
scroll to position [504, 0]
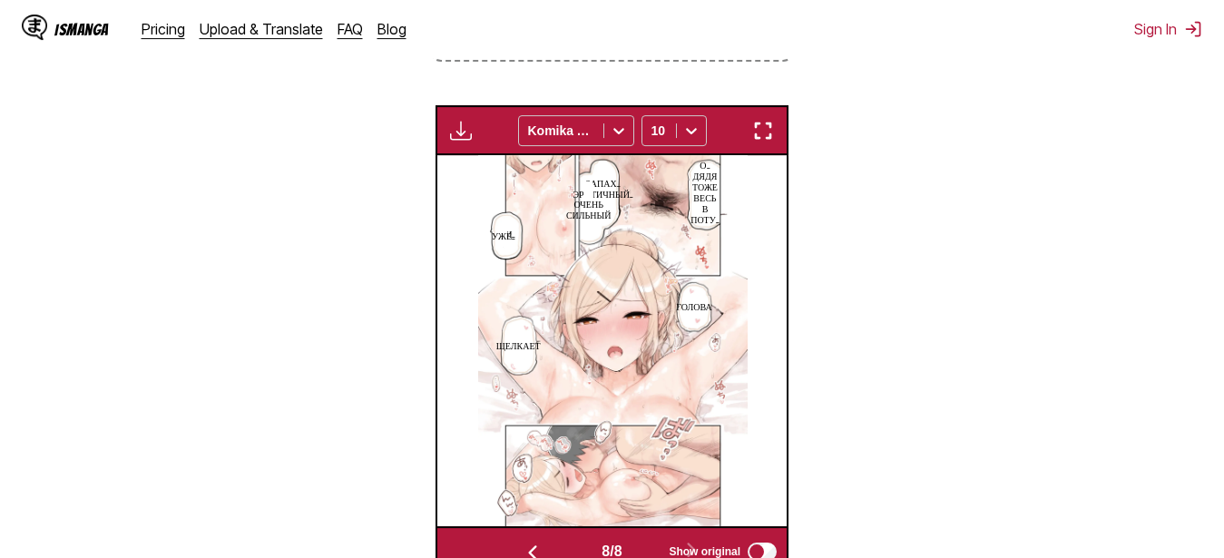
click at [769, 125] on img "button" at bounding box center [763, 131] width 22 height 22
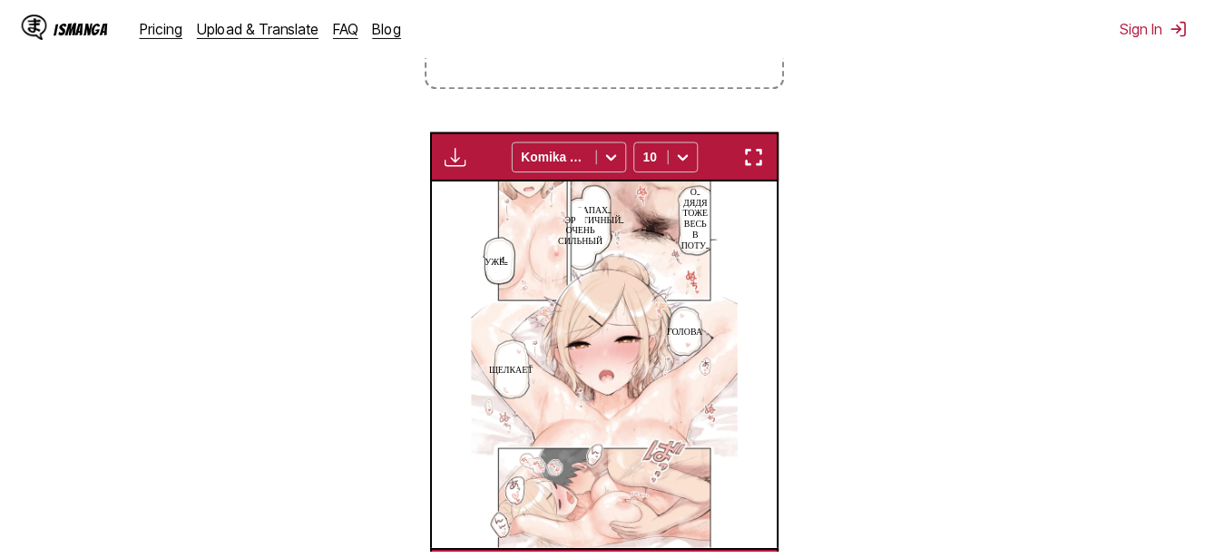
scroll to position [0, 2447]
